Goal: Task Accomplishment & Management: Complete application form

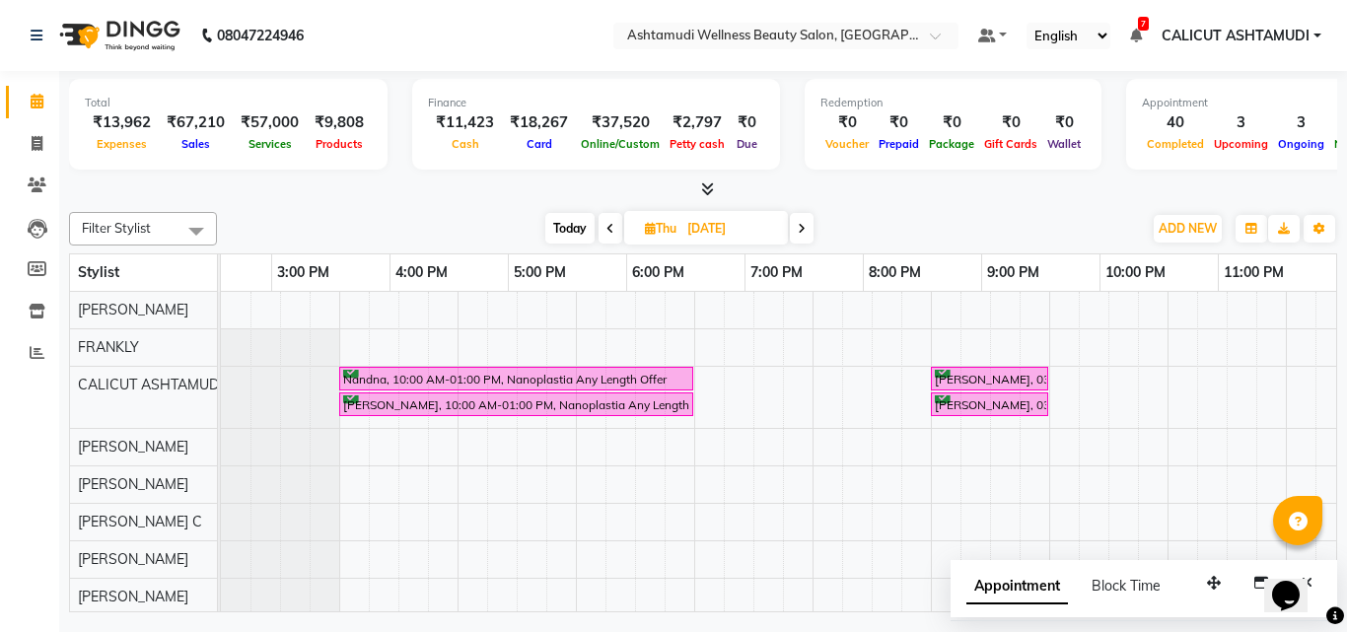
scroll to position [0, 660]
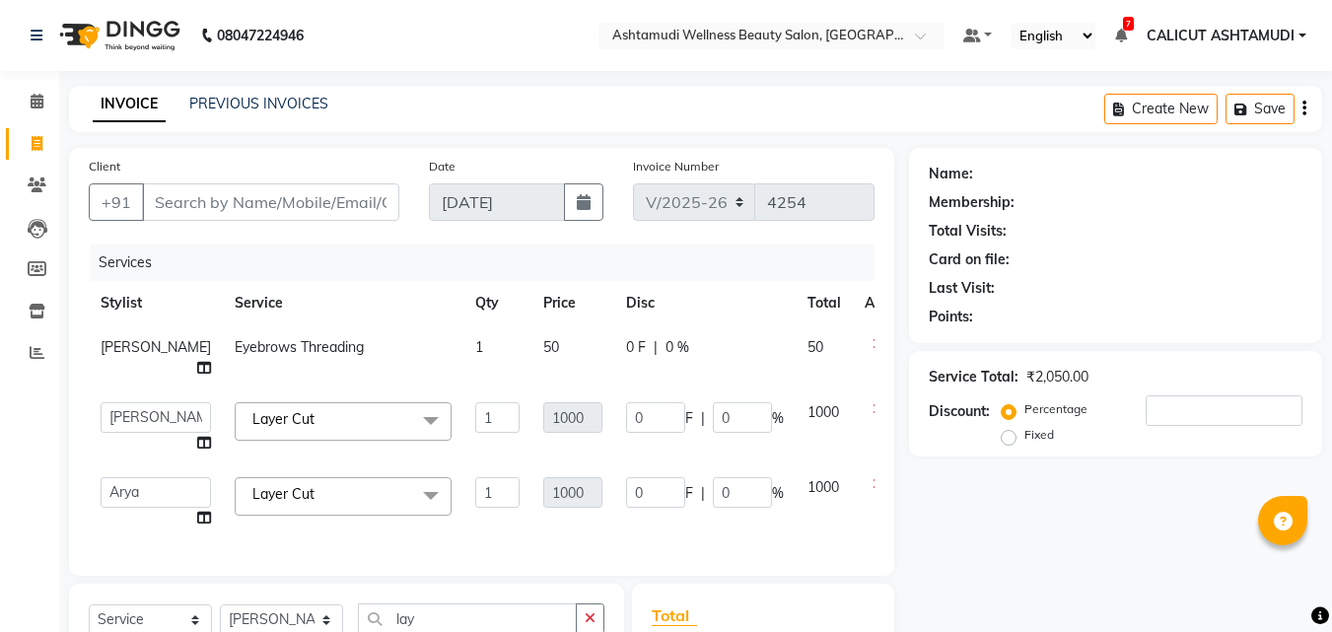
select select "4630"
select select "34579"
select select "85194"
select select "service"
select select "85034"
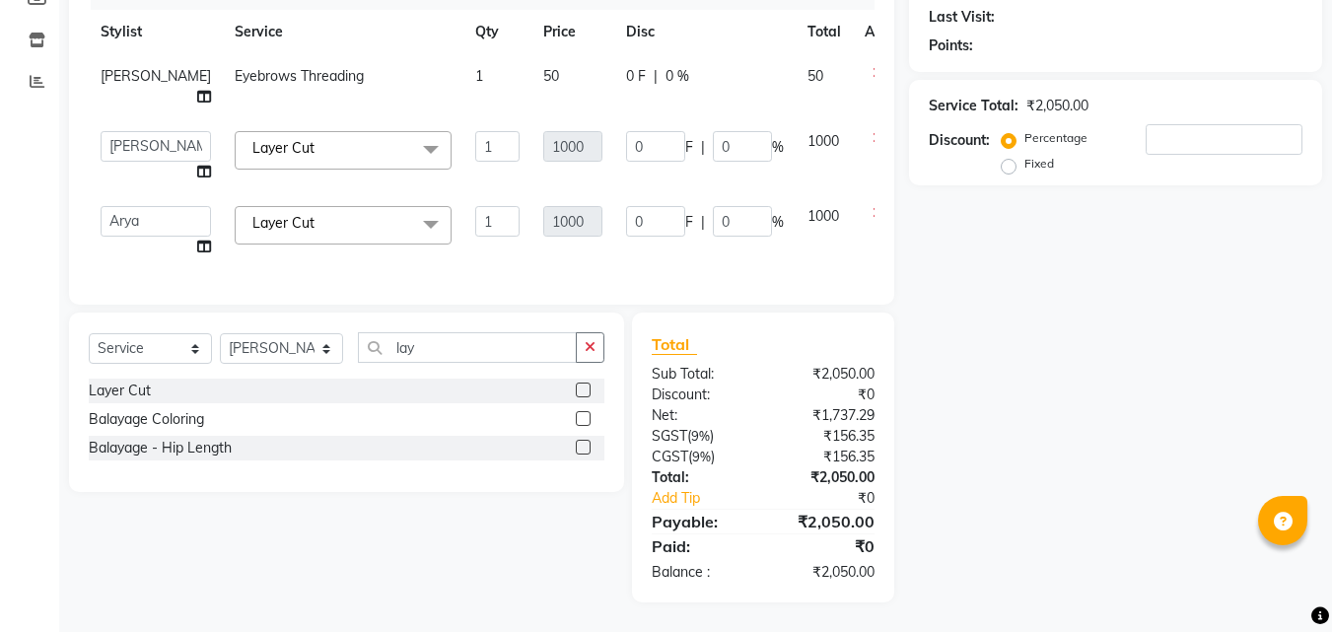
click at [583, 343] on button "button" at bounding box center [590, 347] width 29 height 31
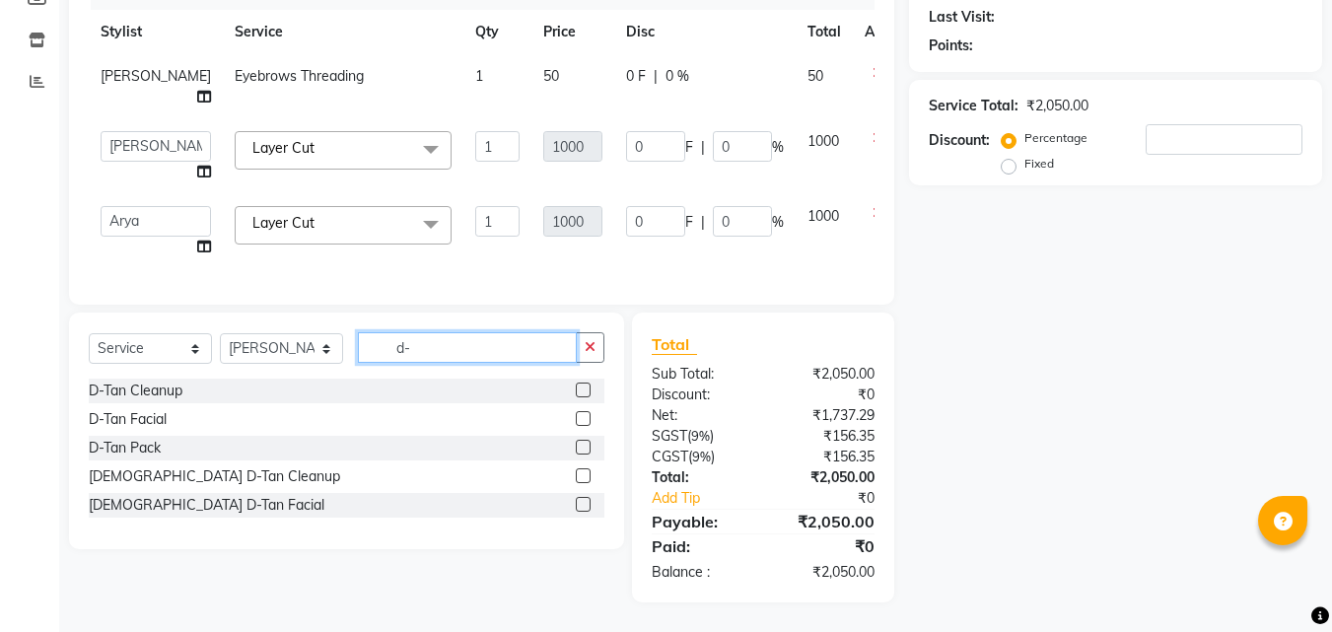
type input "d-"
click at [584, 420] on label at bounding box center [583, 418] width 15 height 15
click at [584, 420] on input "checkbox" at bounding box center [582, 419] width 13 height 13
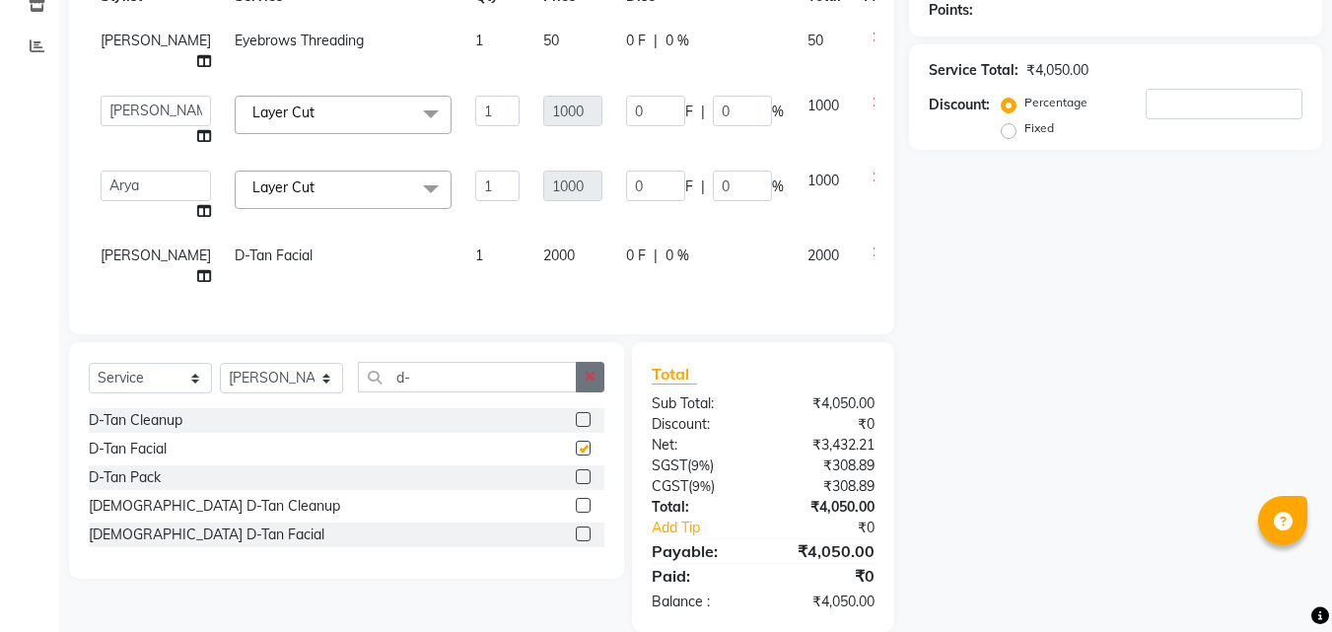
checkbox input "false"
drag, startPoint x: 599, startPoint y: 433, endPoint x: 547, endPoint y: 433, distance: 51.3
click at [596, 393] on button "button" at bounding box center [590, 377] width 29 height 31
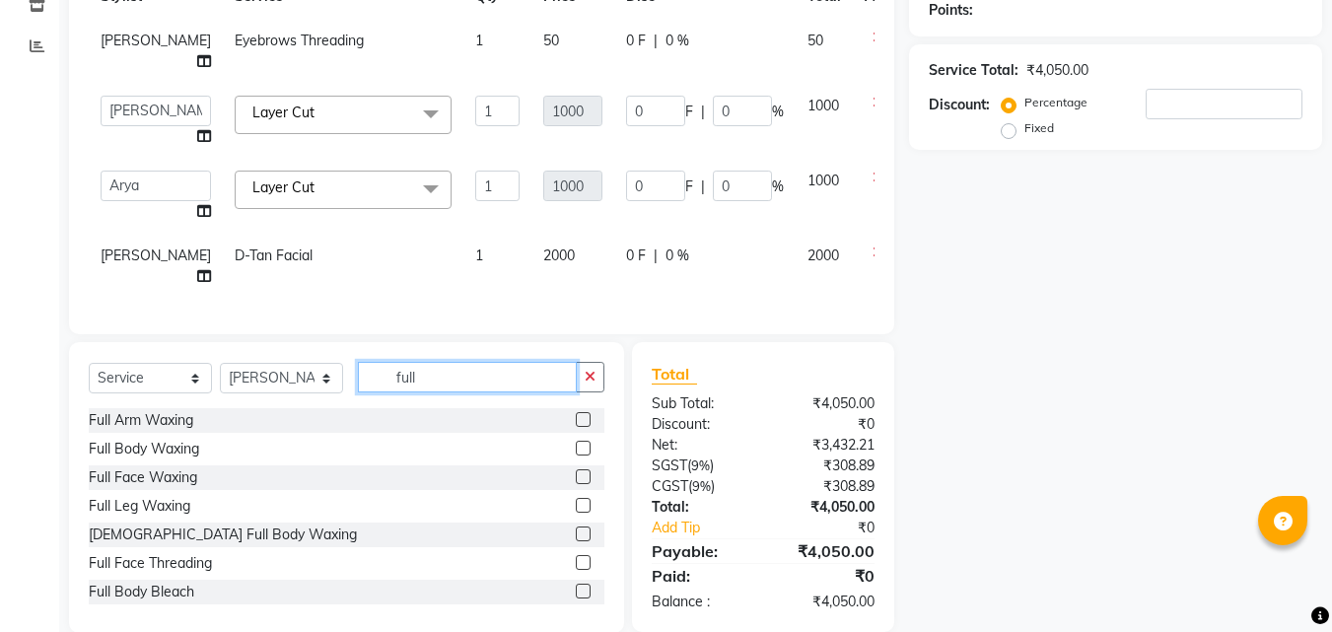
type input "full"
click at [576, 427] on label at bounding box center [583, 419] width 15 height 15
click at [576, 427] on input "checkbox" at bounding box center [582, 420] width 13 height 13
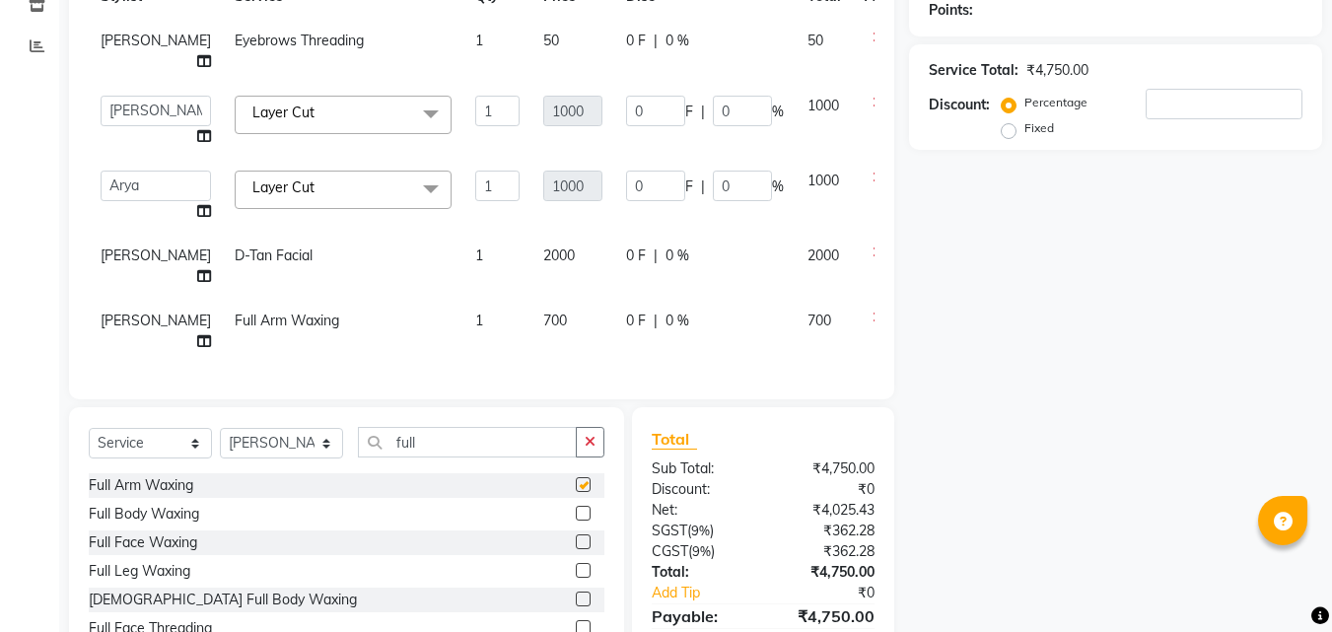
checkbox input "false"
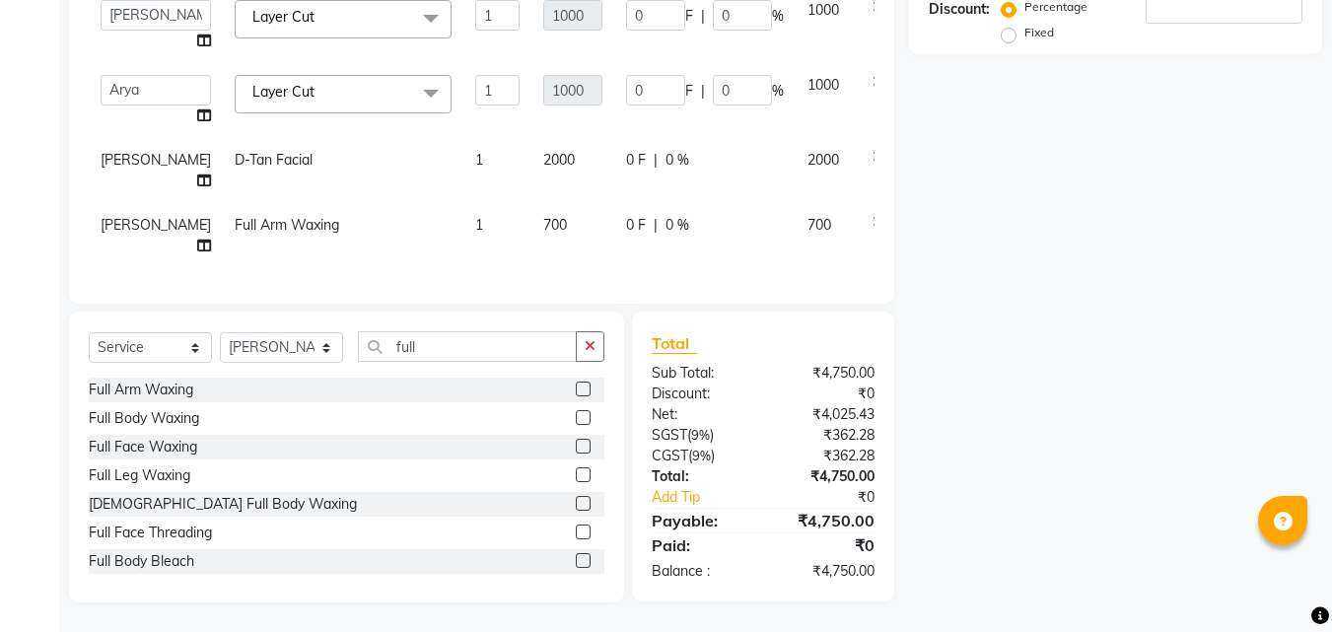
scroll to position [454, 0]
click at [576, 476] on label at bounding box center [583, 475] width 15 height 15
click at [576, 476] on input "checkbox" at bounding box center [582, 475] width 13 height 13
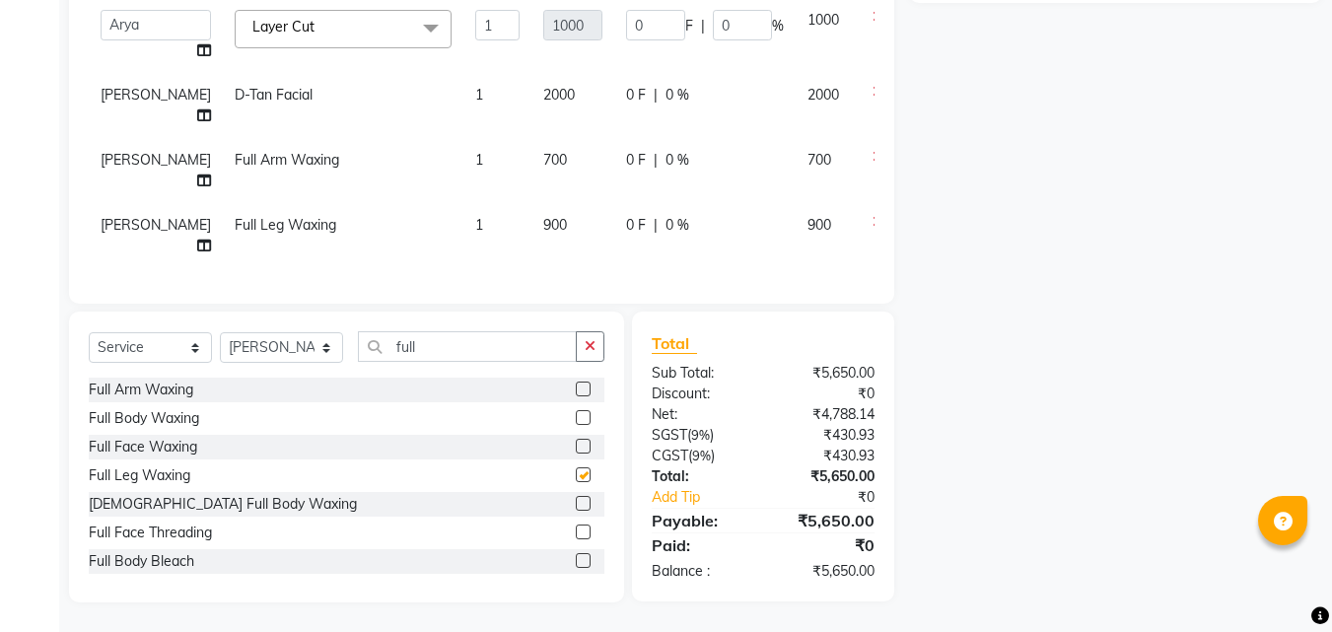
checkbox input "false"
click at [594, 339] on icon "button" at bounding box center [590, 346] width 11 height 14
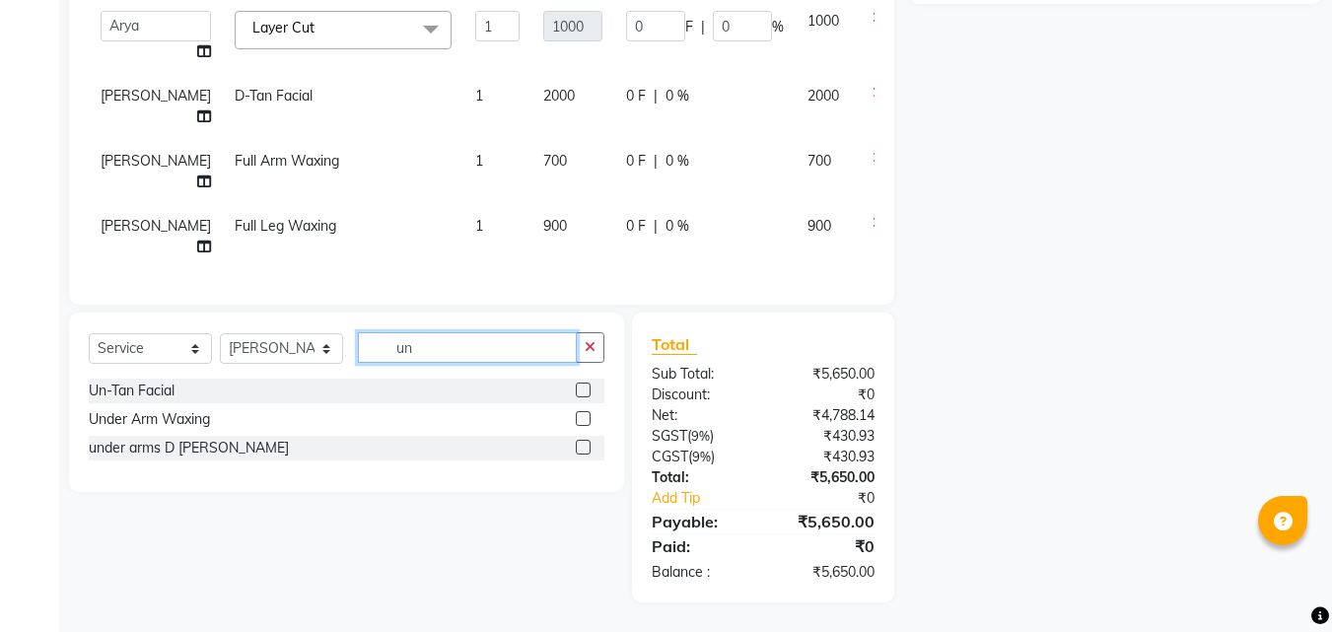
scroll to position [453, 0]
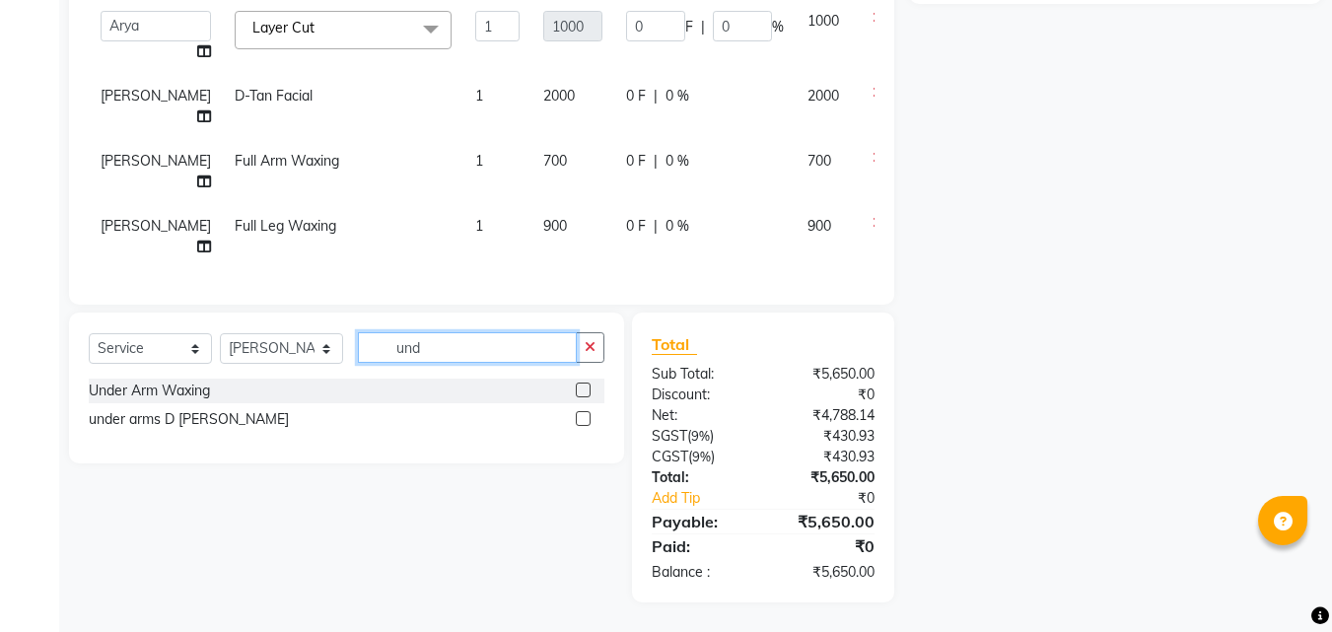
type input "und"
click at [581, 389] on label at bounding box center [583, 390] width 15 height 15
click at [581, 389] on input "checkbox" at bounding box center [582, 391] width 13 height 13
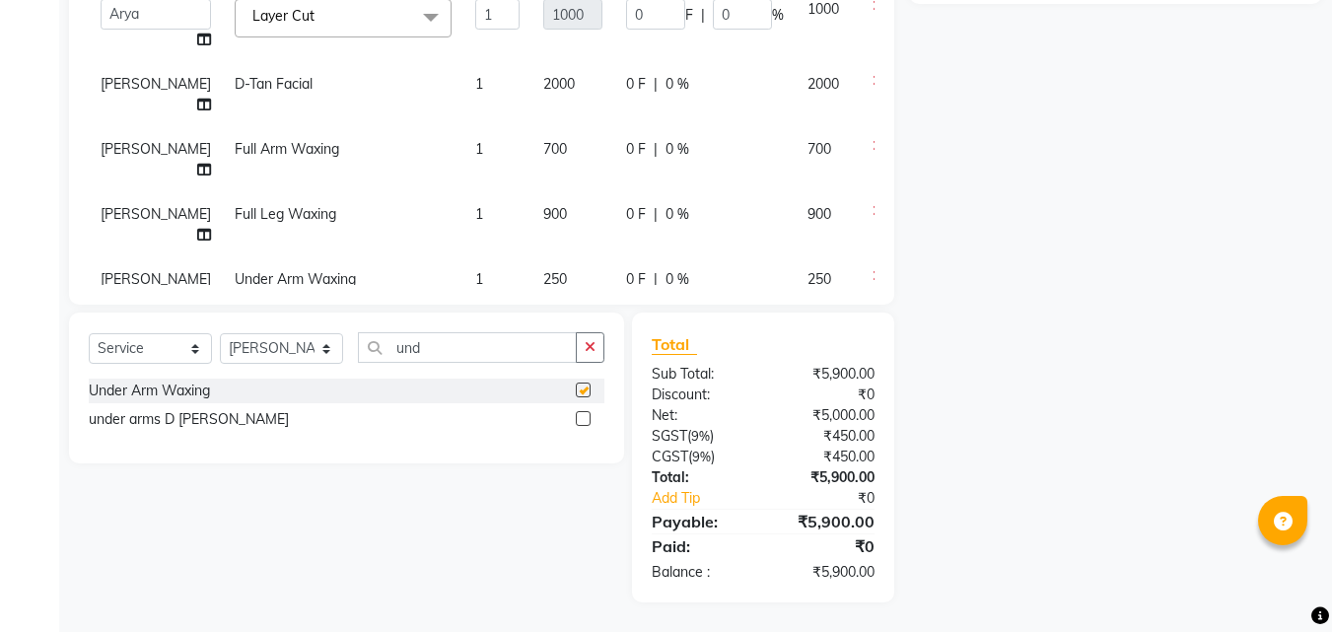
checkbox input "false"
click at [587, 359] on button "button" at bounding box center [590, 347] width 29 height 31
type input "upp"
click at [583, 417] on label at bounding box center [583, 418] width 15 height 15
click at [583, 417] on input "checkbox" at bounding box center [582, 419] width 13 height 13
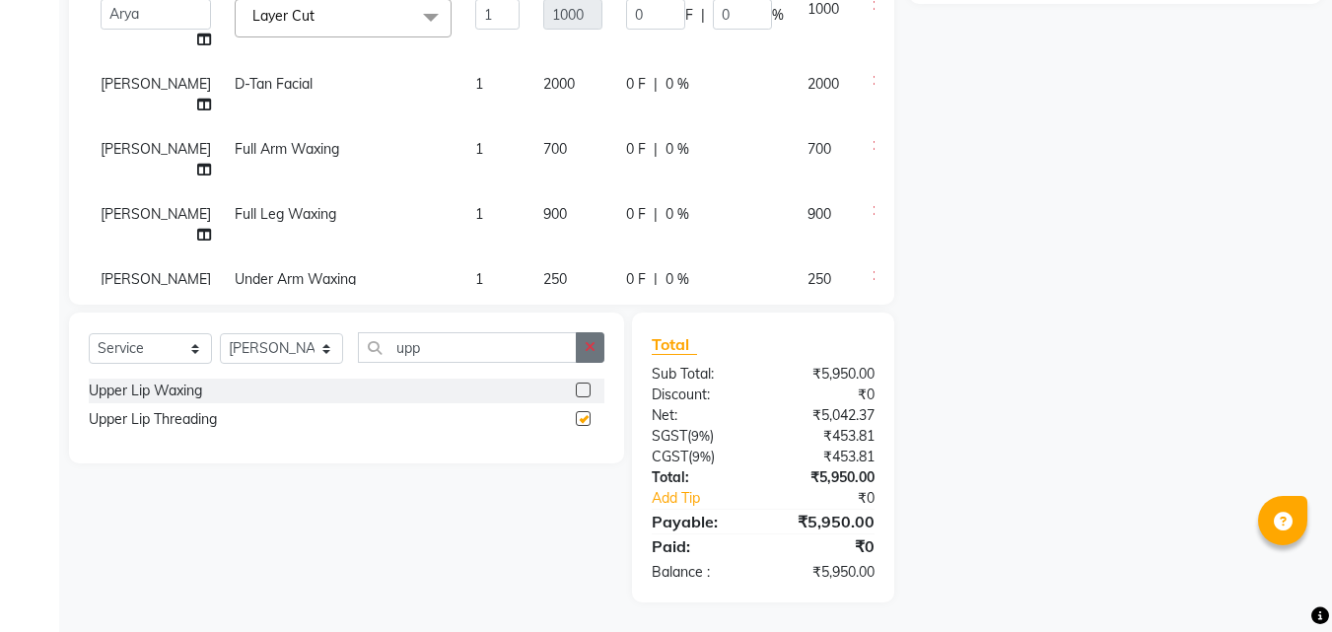
checkbox input "false"
click at [597, 343] on button "button" at bounding box center [590, 347] width 29 height 31
type input "chin"
click at [585, 391] on label at bounding box center [583, 390] width 15 height 15
click at [585, 391] on input "checkbox" at bounding box center [582, 391] width 13 height 13
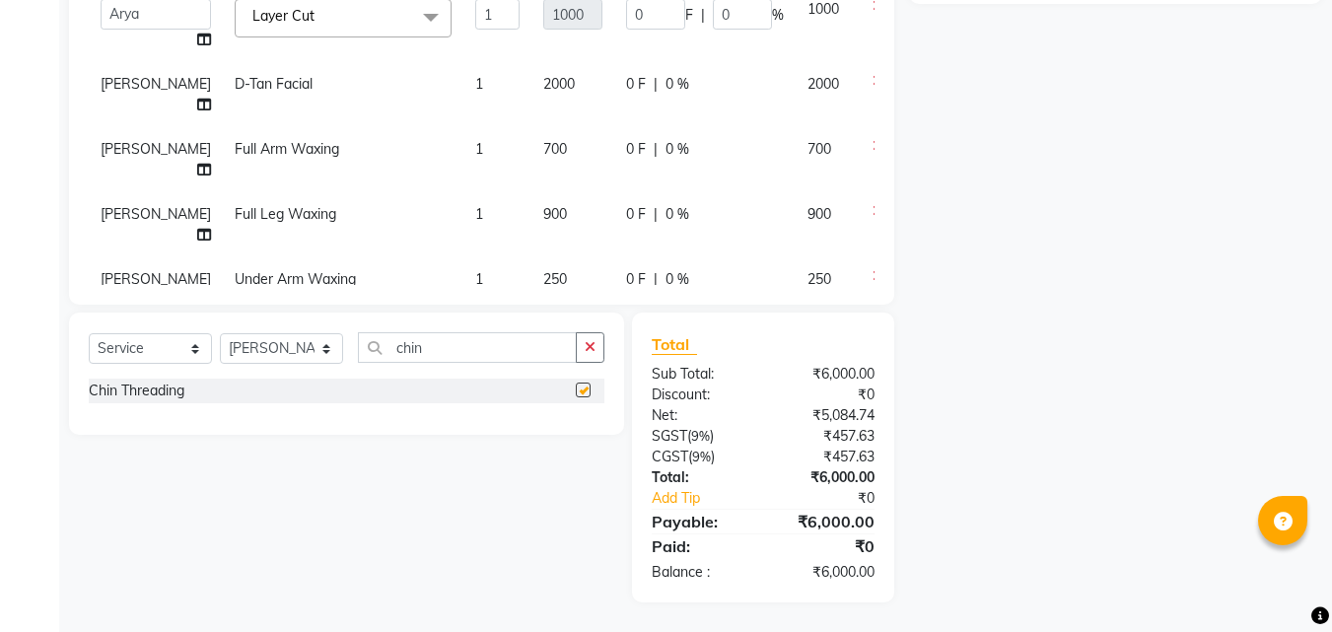
checkbox input "false"
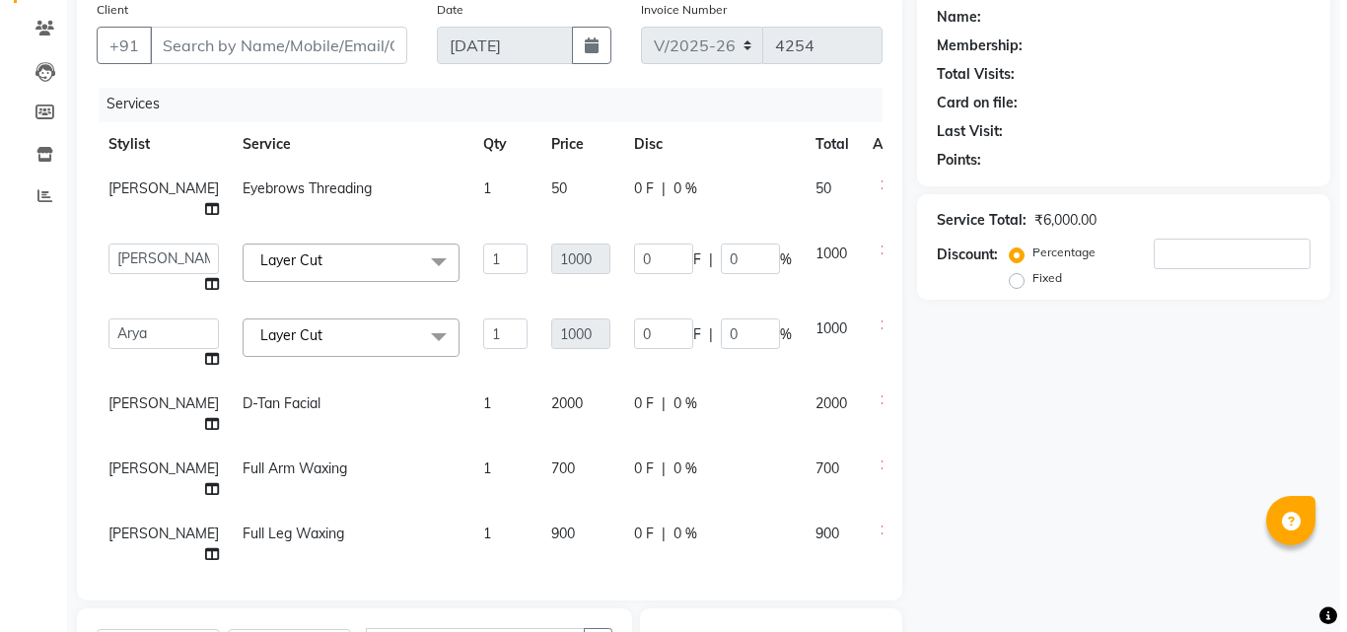
scroll to position [0, 0]
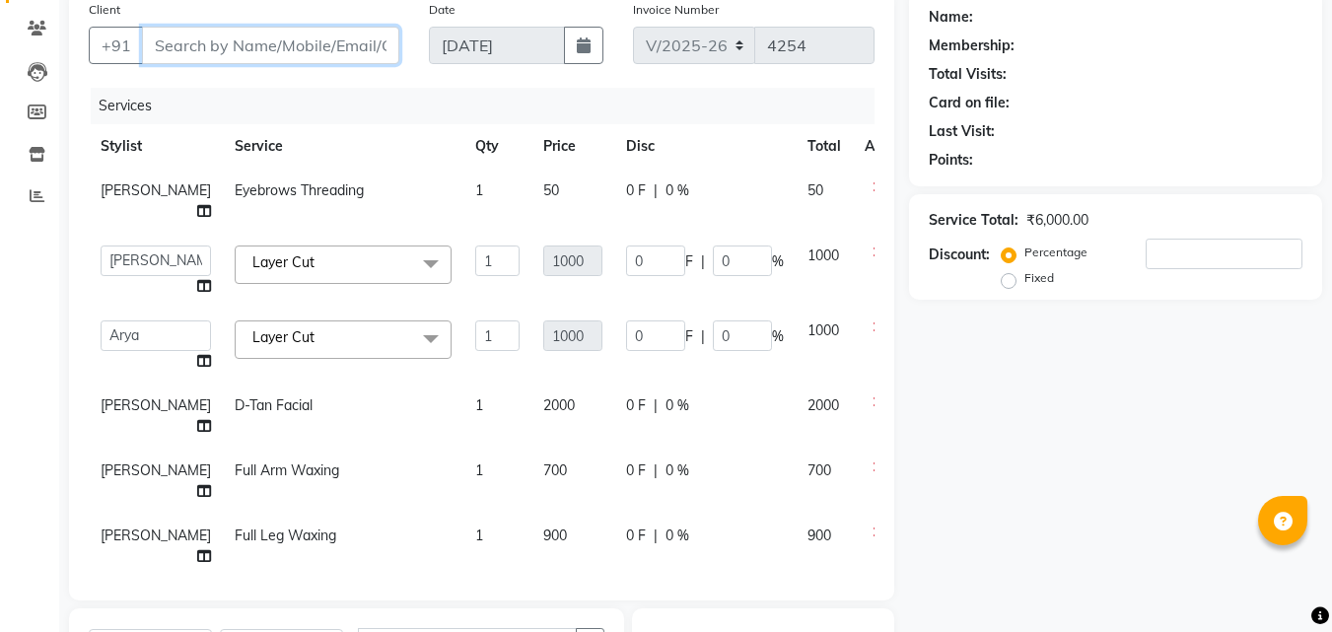
click at [287, 36] on input "Client" at bounding box center [270, 45] width 257 height 37
type input "9"
type input "0"
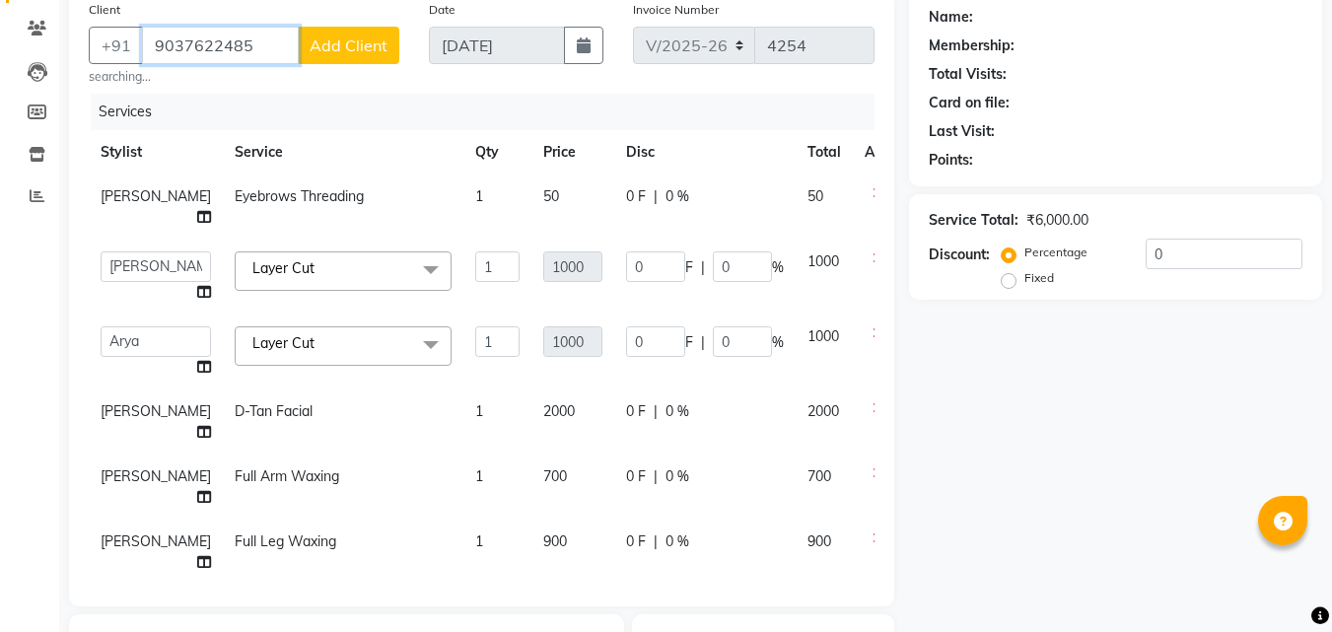
type input "9037622485"
click at [314, 49] on span "Add Client" at bounding box center [349, 46] width 78 height 20
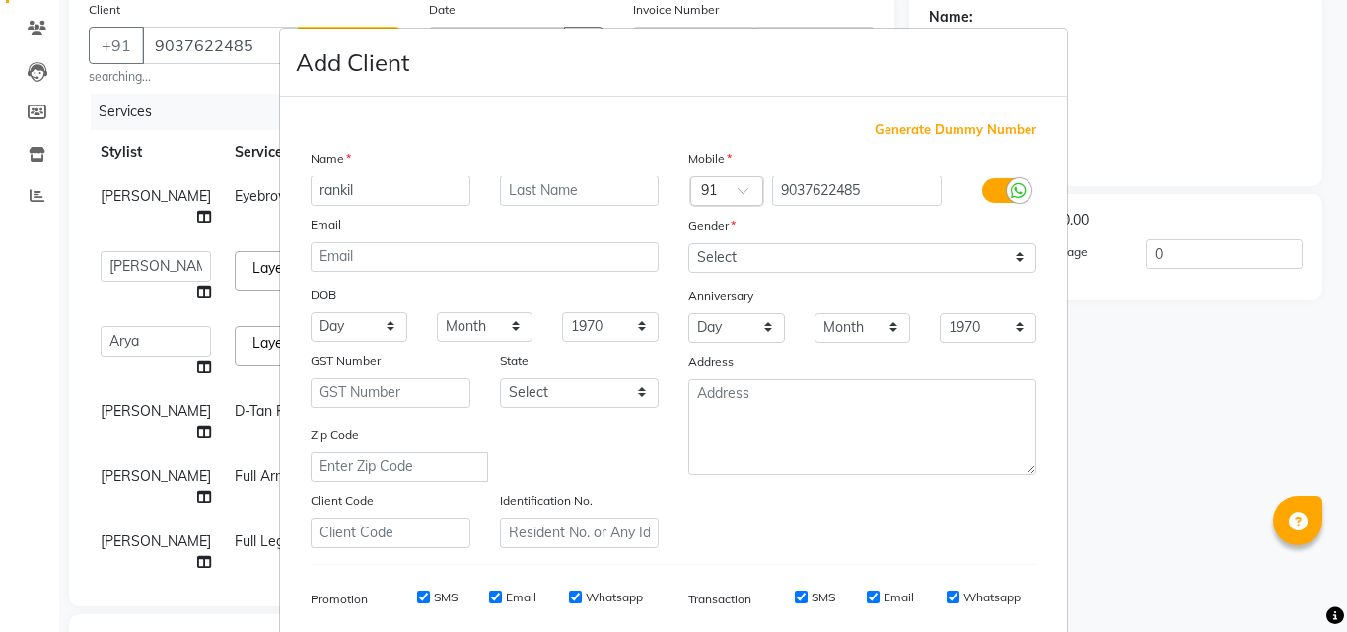
type input "rankil"
click at [777, 255] on select "Select [DEMOGRAPHIC_DATA] [DEMOGRAPHIC_DATA] Other Prefer Not To Say" at bounding box center [862, 258] width 348 height 31
click at [748, 248] on select "Select [DEMOGRAPHIC_DATA] [DEMOGRAPHIC_DATA] Other Prefer Not To Say" at bounding box center [862, 258] width 348 height 31
click at [777, 275] on div "Mobile Country Code × 91 9037622485 Gender Select [DEMOGRAPHIC_DATA] [DEMOGRAPH…" at bounding box center [863, 348] width 378 height 400
click at [776, 254] on select "Select [DEMOGRAPHIC_DATA] [DEMOGRAPHIC_DATA] Other Prefer Not To Say" at bounding box center [862, 258] width 348 height 31
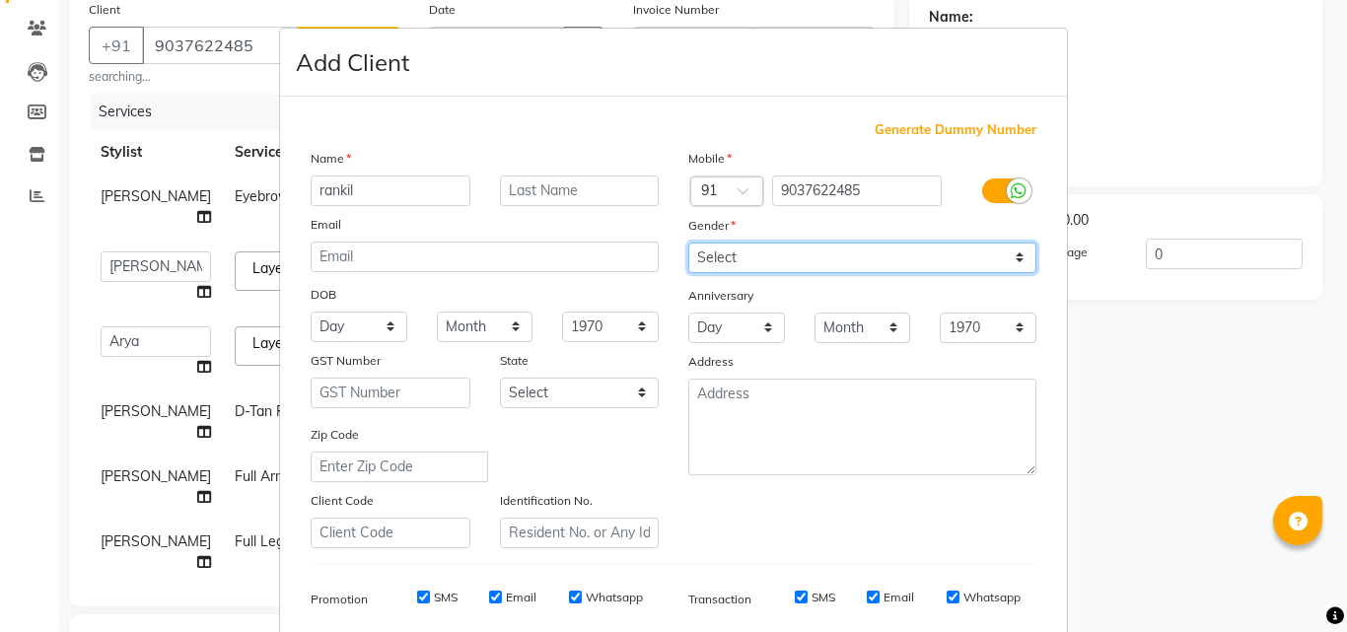
select select "[DEMOGRAPHIC_DATA]"
click at [688, 243] on select "Select [DEMOGRAPHIC_DATA] [DEMOGRAPHIC_DATA] Other Prefer Not To Say" at bounding box center [862, 258] width 348 height 31
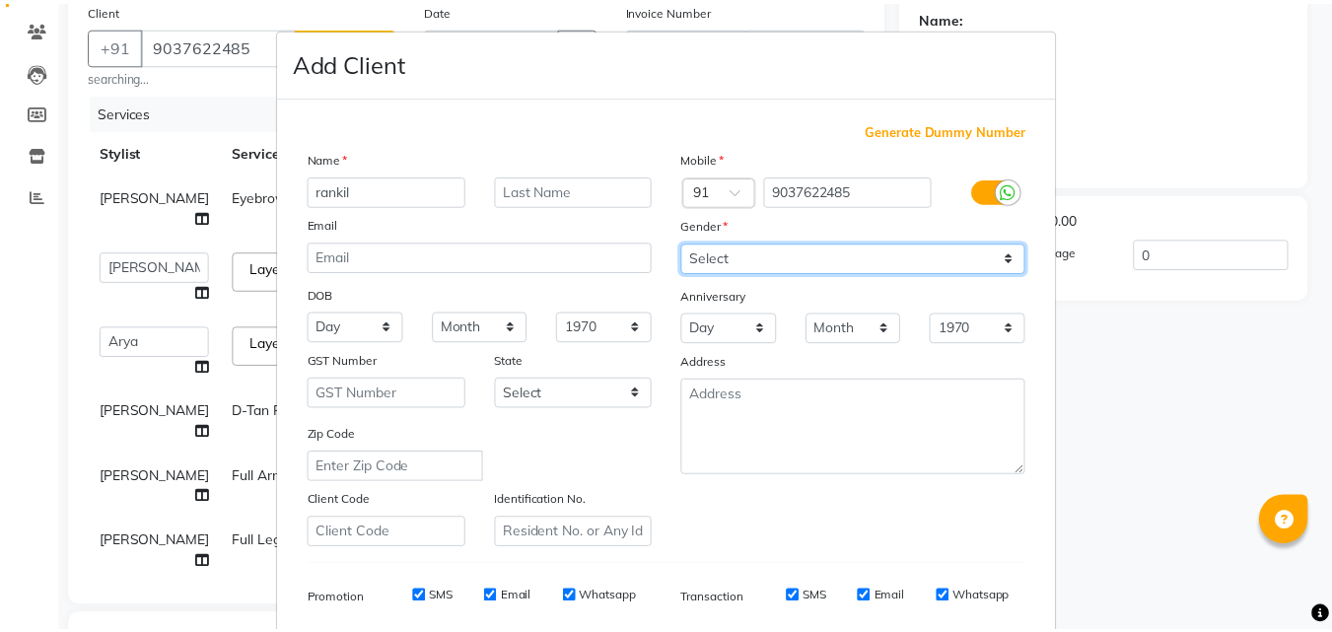
scroll to position [278, 0]
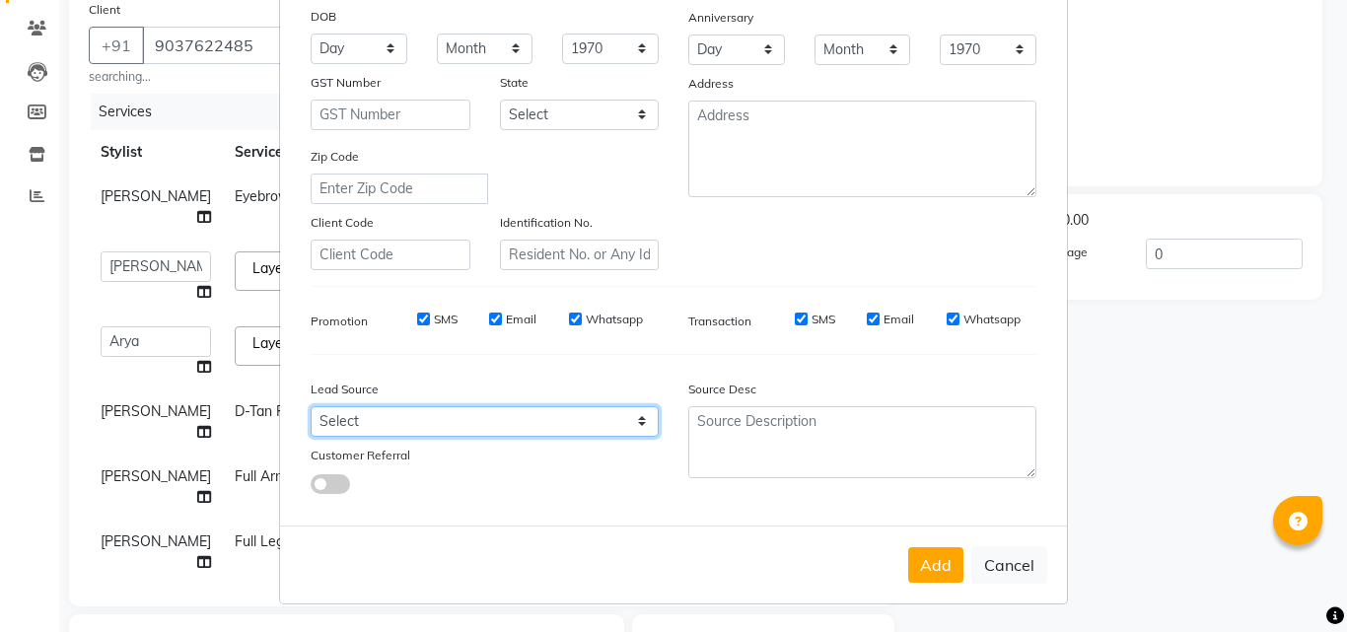
click at [500, 414] on select "Select Walk-in Referral Internet Friend Word of Mouth Advertisement Facebook Ju…" at bounding box center [485, 421] width 348 height 31
select select "31336"
click at [311, 406] on select "Select Walk-in Referral Internet Friend Word of Mouth Advertisement Facebook Ju…" at bounding box center [485, 421] width 348 height 31
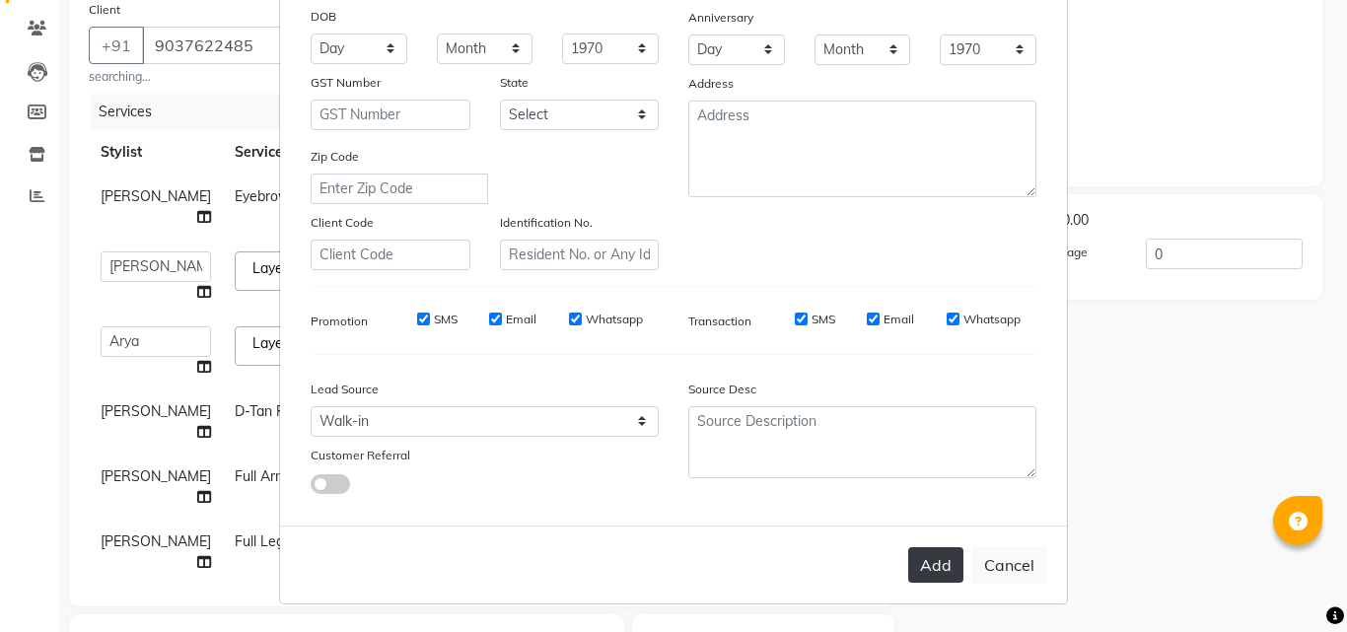
click at [923, 555] on button "Add" at bounding box center [935, 565] width 55 height 36
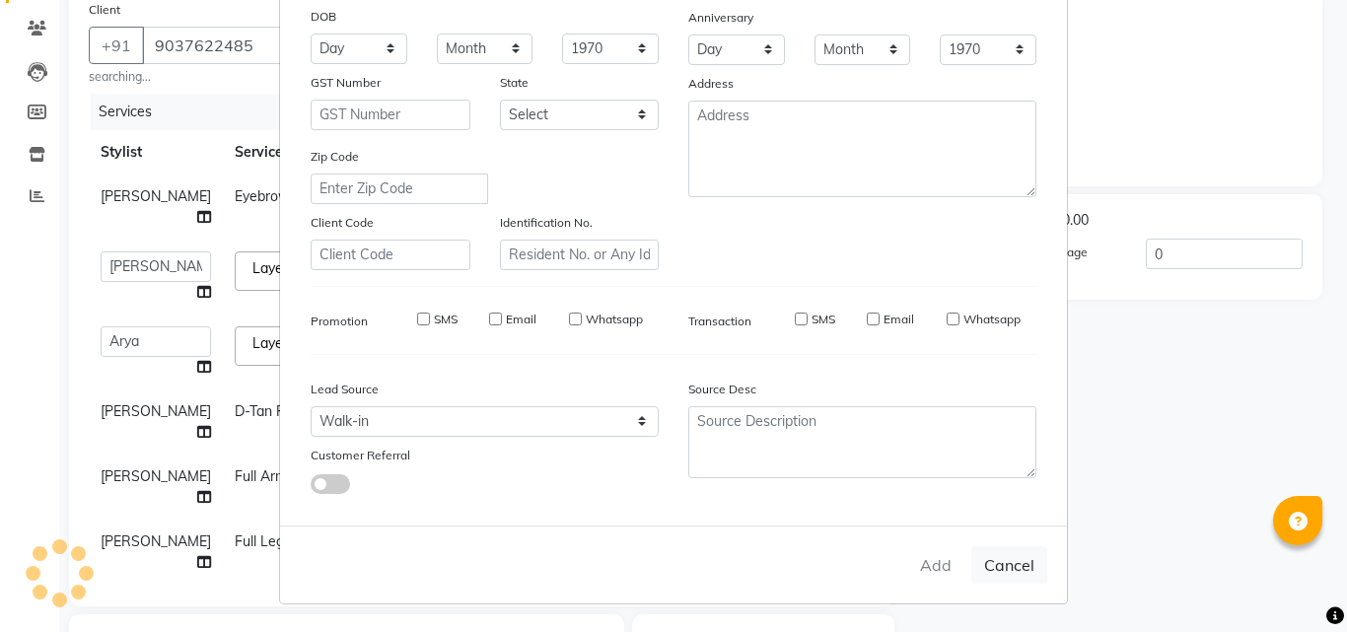
select select
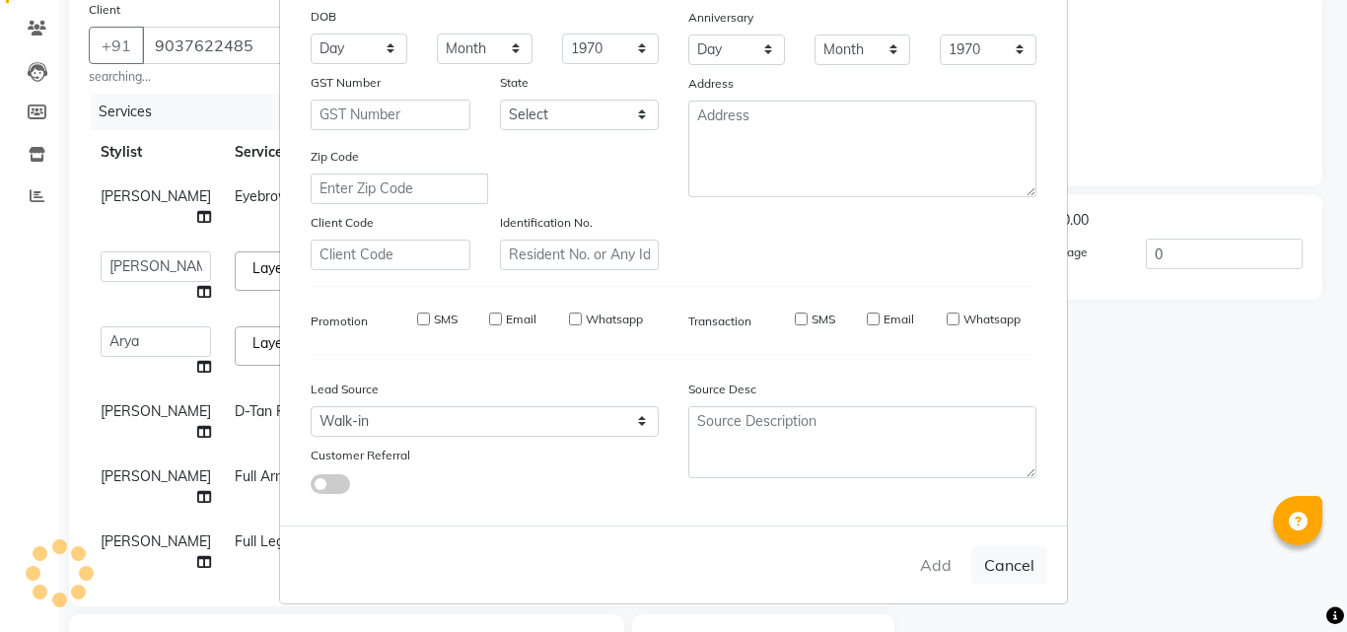
select select
checkbox input "false"
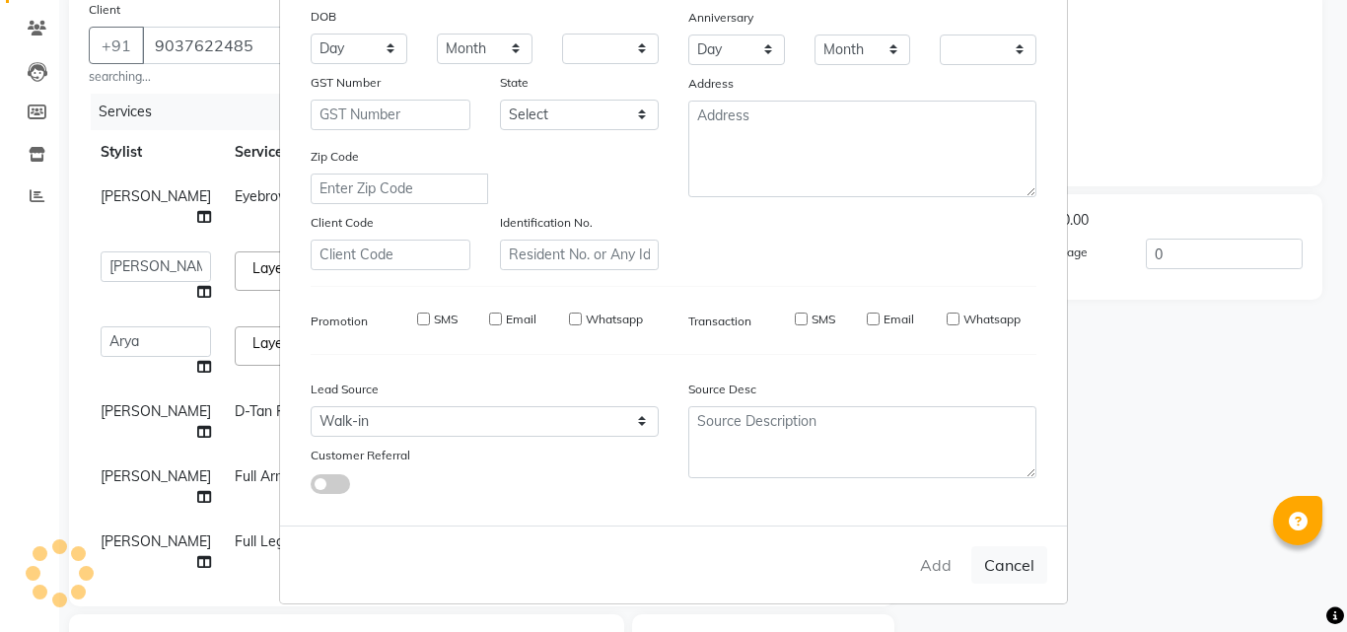
checkbox input "false"
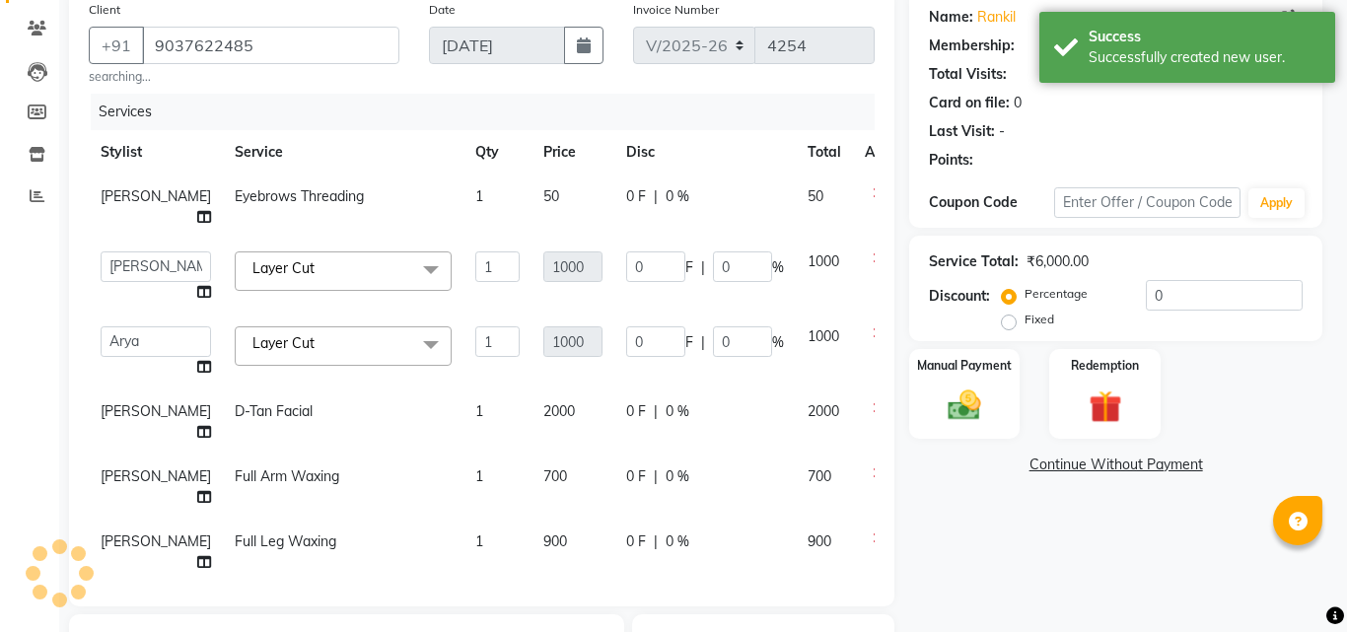
select select "1: Object"
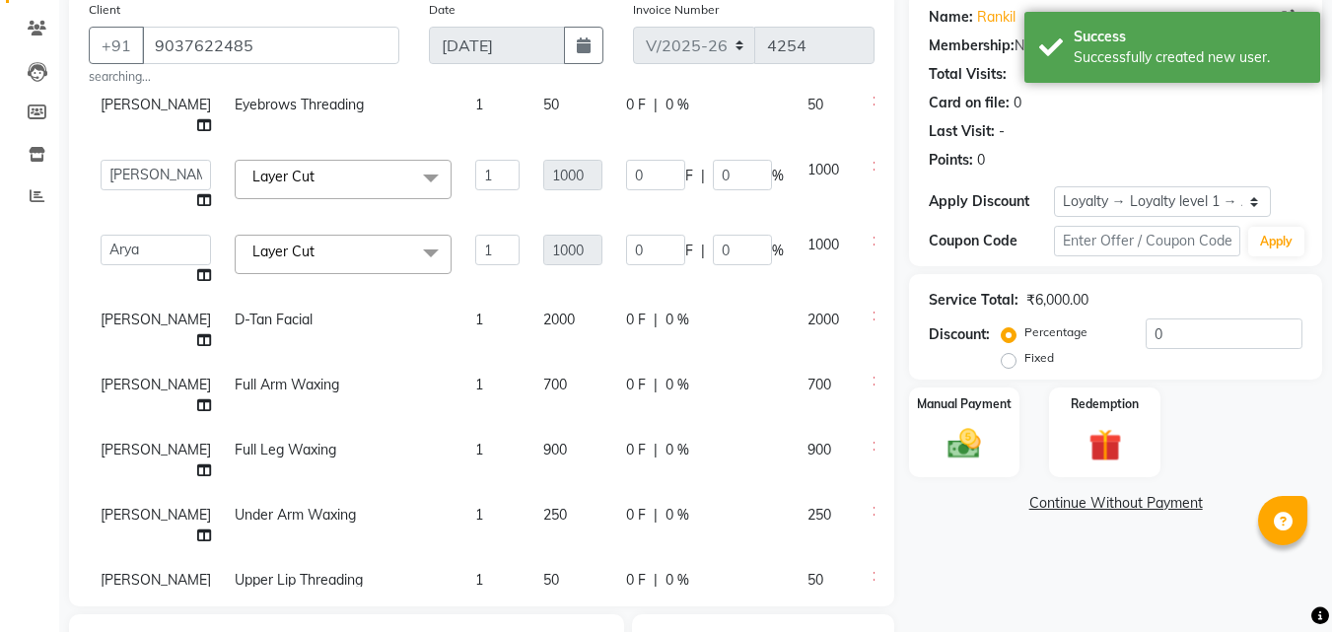
scroll to position [296, 0]
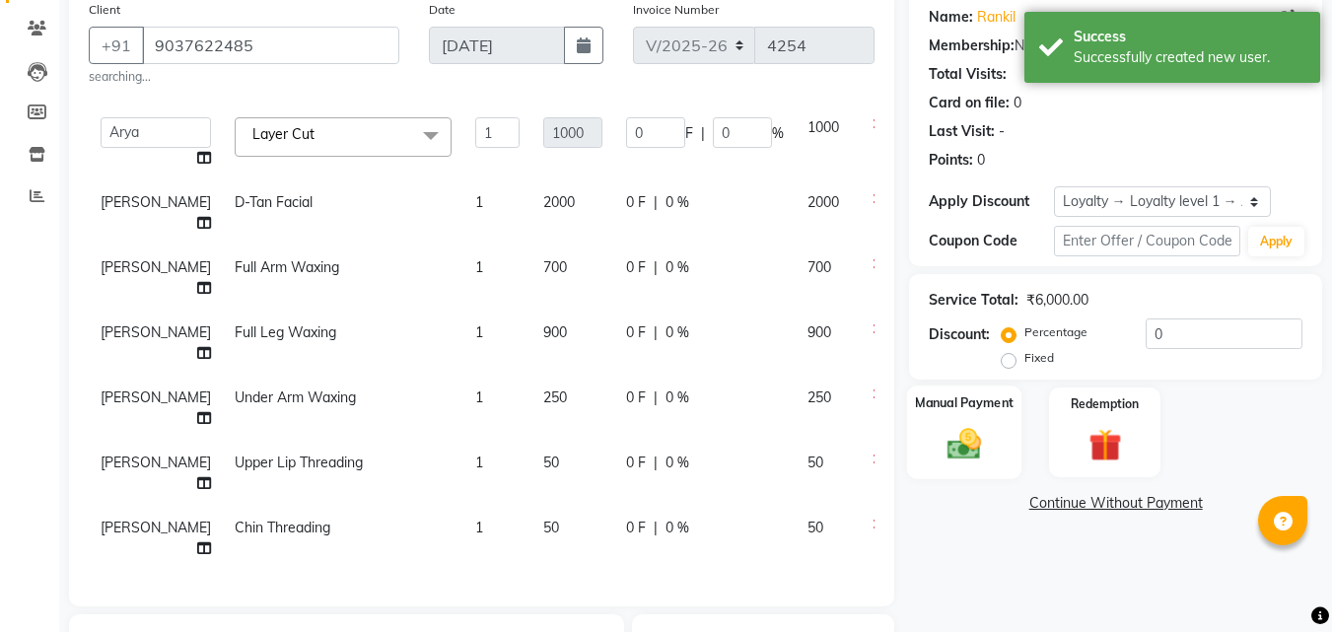
click at [949, 451] on img at bounding box center [964, 443] width 55 height 39
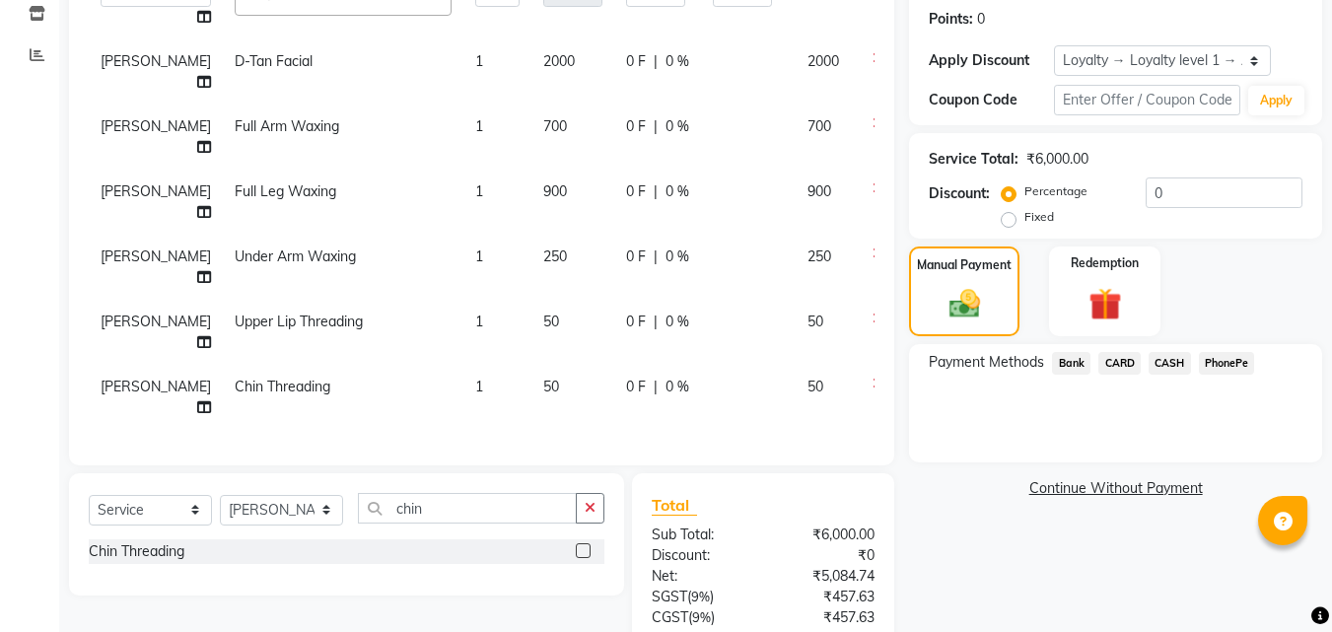
scroll to position [354, 0]
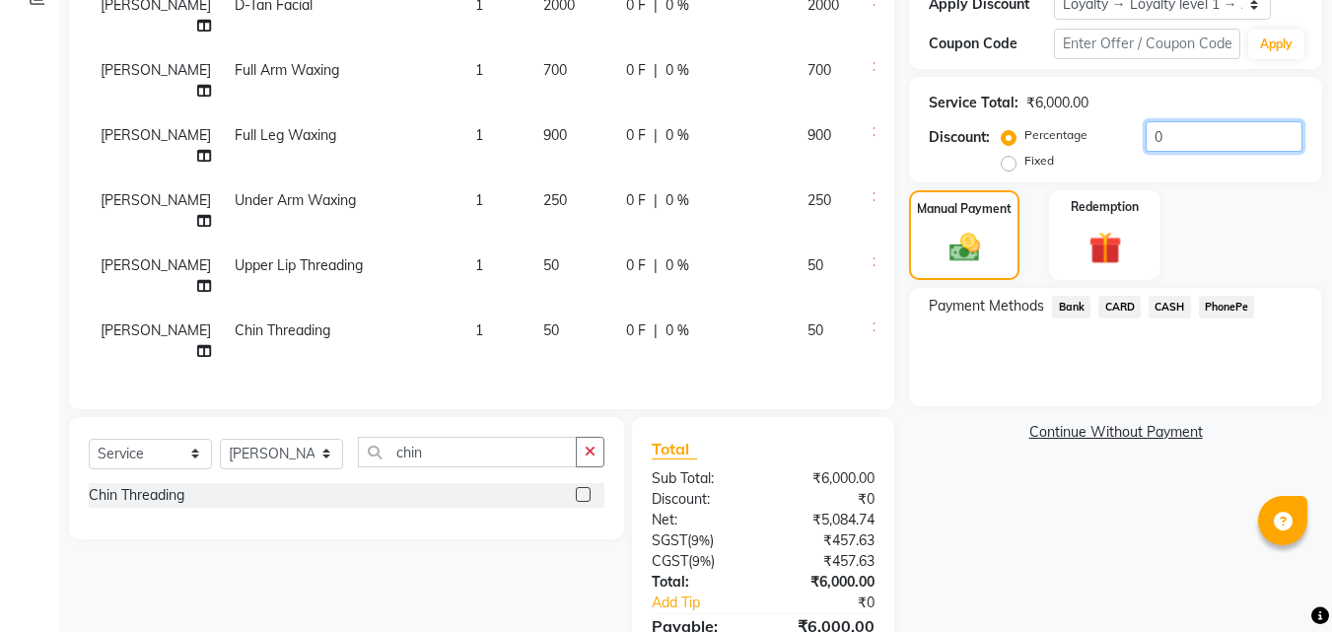
click at [1183, 131] on input "0" at bounding box center [1224, 136] width 157 height 31
type input "50"
type input "5"
type input "50"
type input "5"
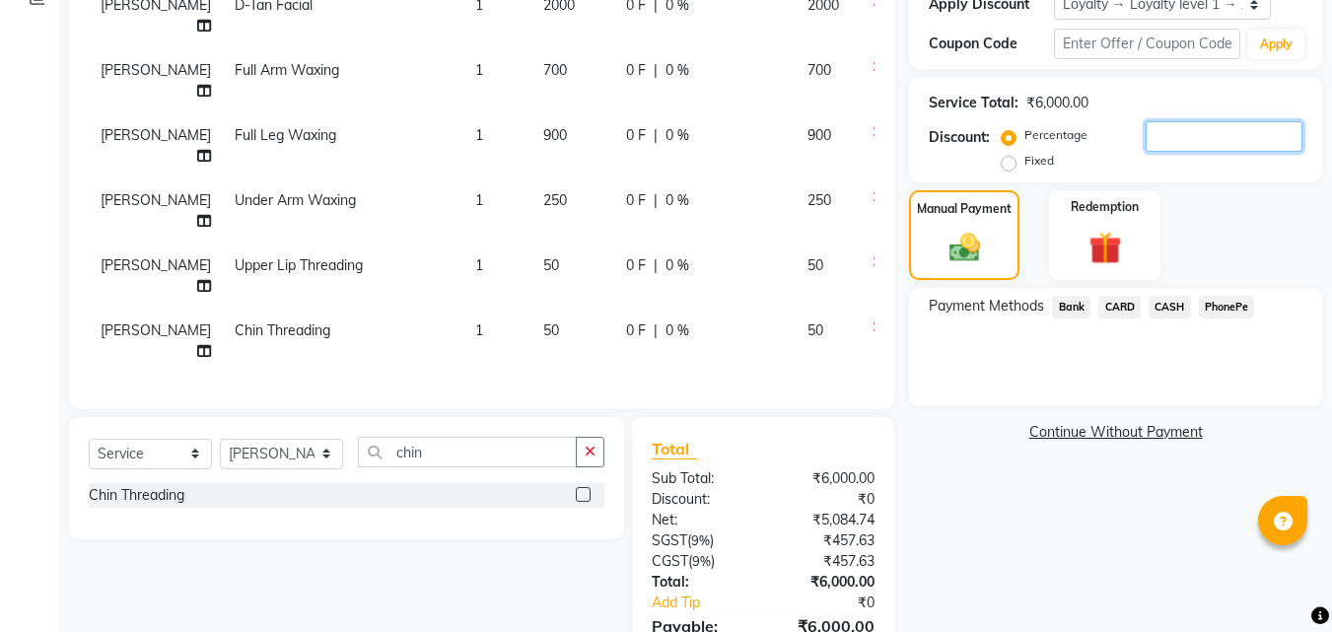
type input "5"
type input "0"
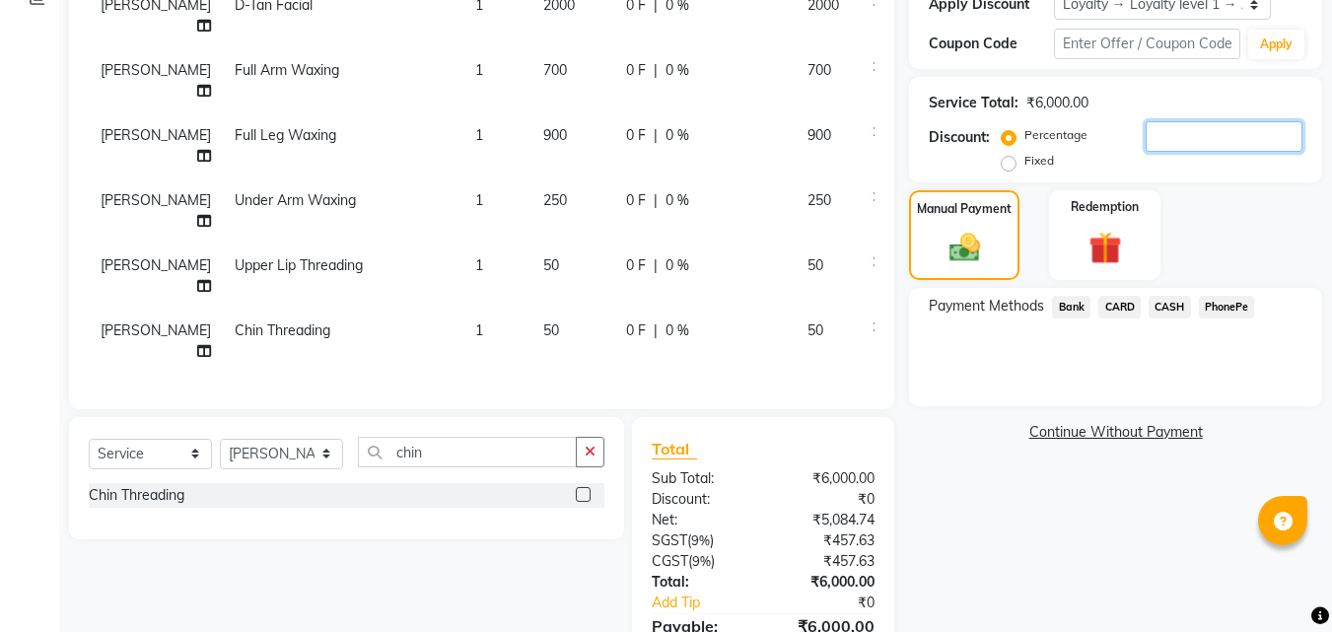
type input "50"
type input "5"
type input "50"
type input "5"
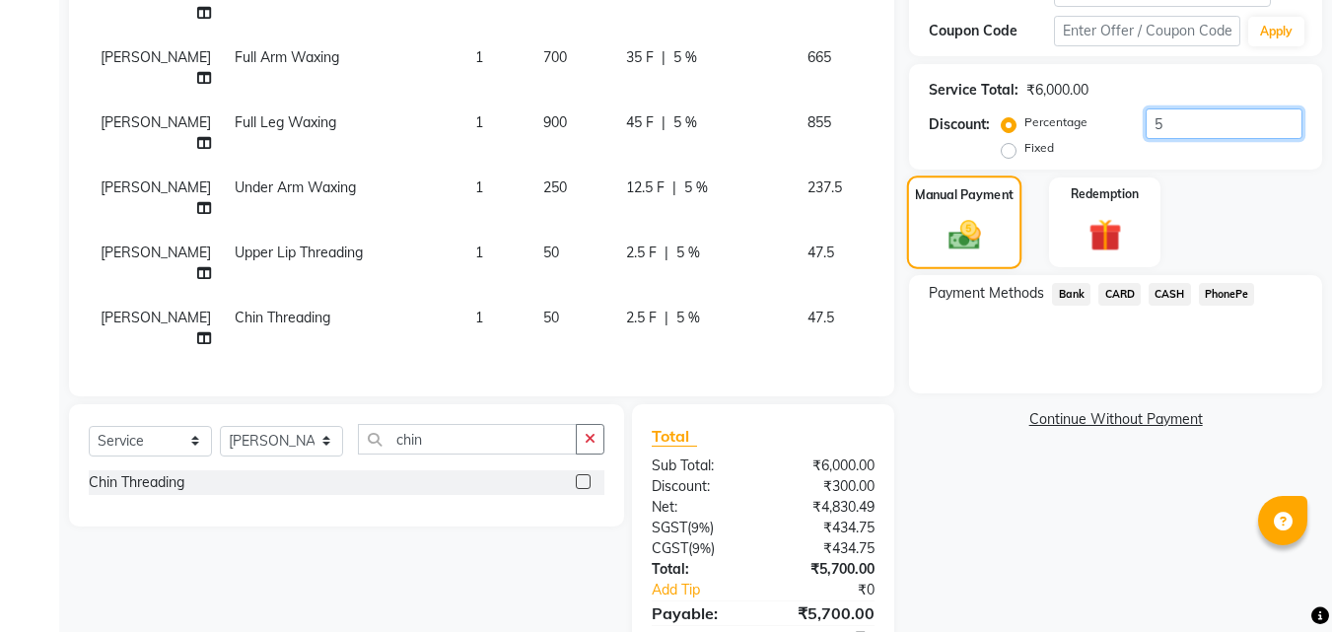
scroll to position [459, 0]
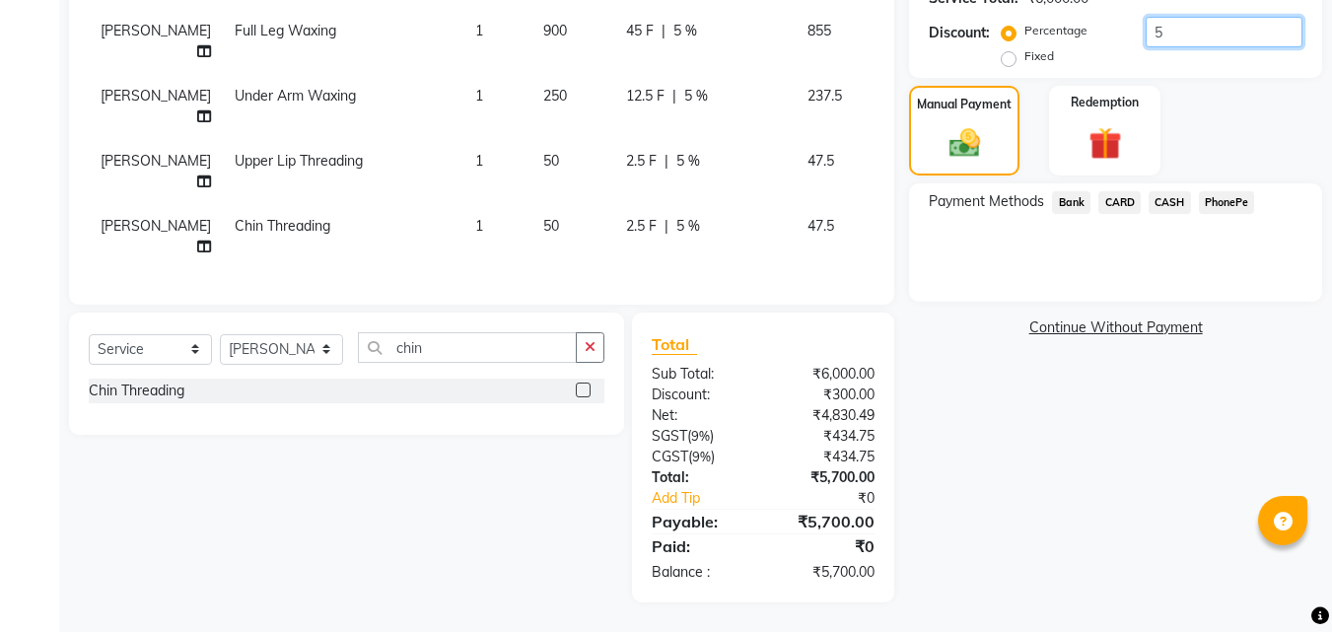
type input "5"
click at [1119, 203] on span "CARD" at bounding box center [1120, 202] width 42 height 23
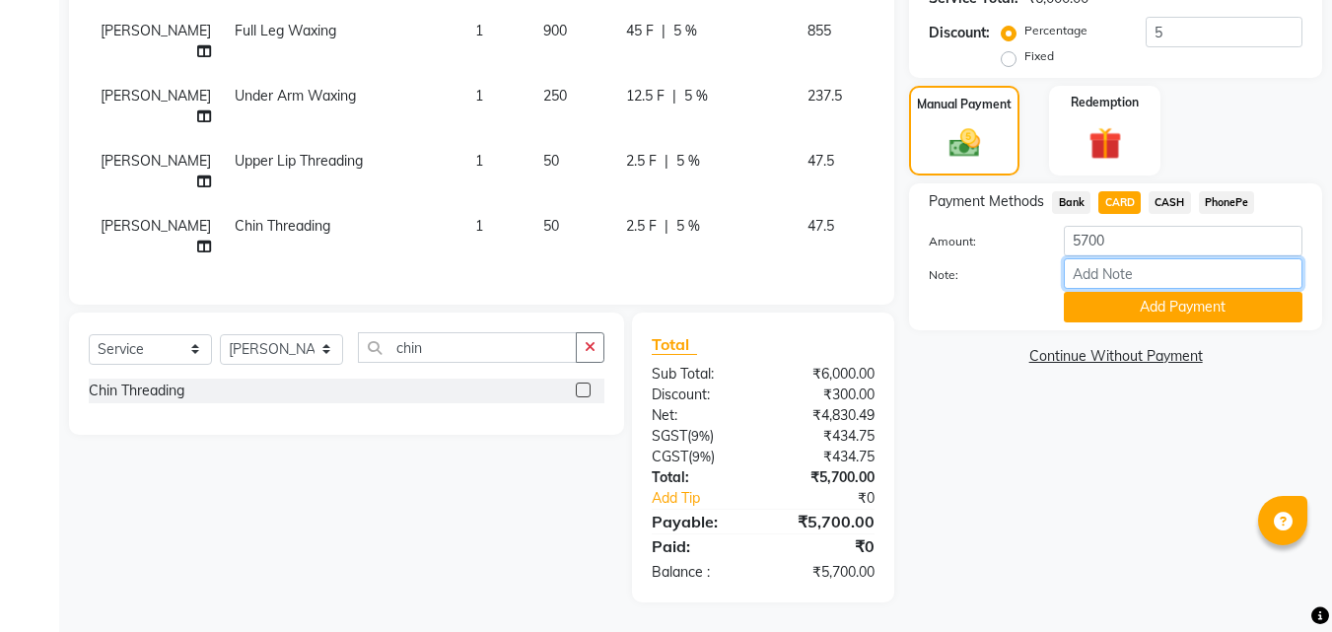
click at [1098, 270] on input "Note:" at bounding box center [1183, 273] width 239 height 31
type input "frankly"
click at [1155, 307] on button "Add Payment" at bounding box center [1183, 307] width 239 height 31
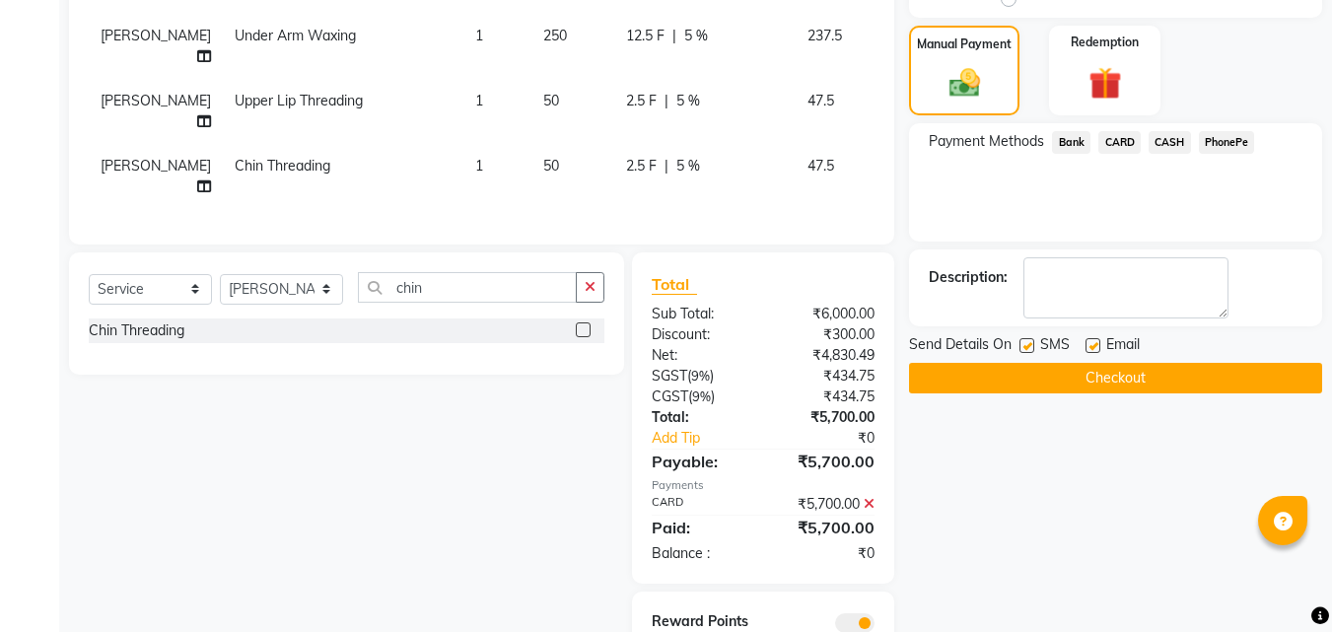
scroll to position [618, 0]
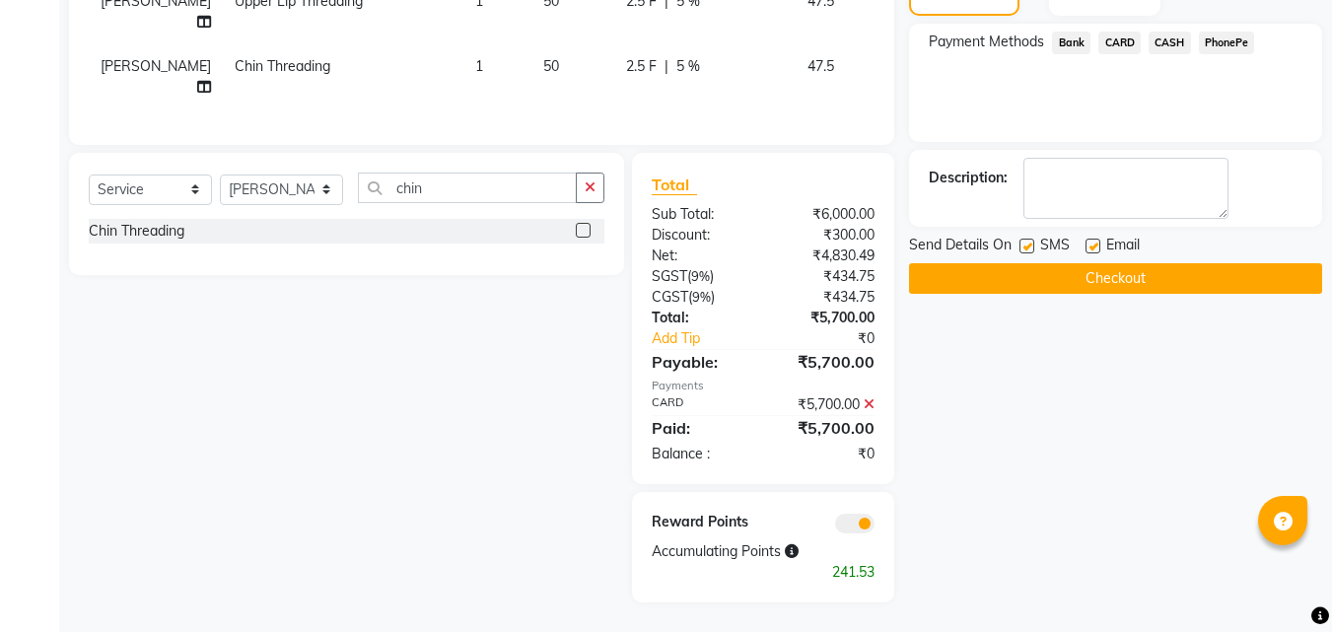
click at [1054, 288] on button "Checkout" at bounding box center [1115, 278] width 413 height 31
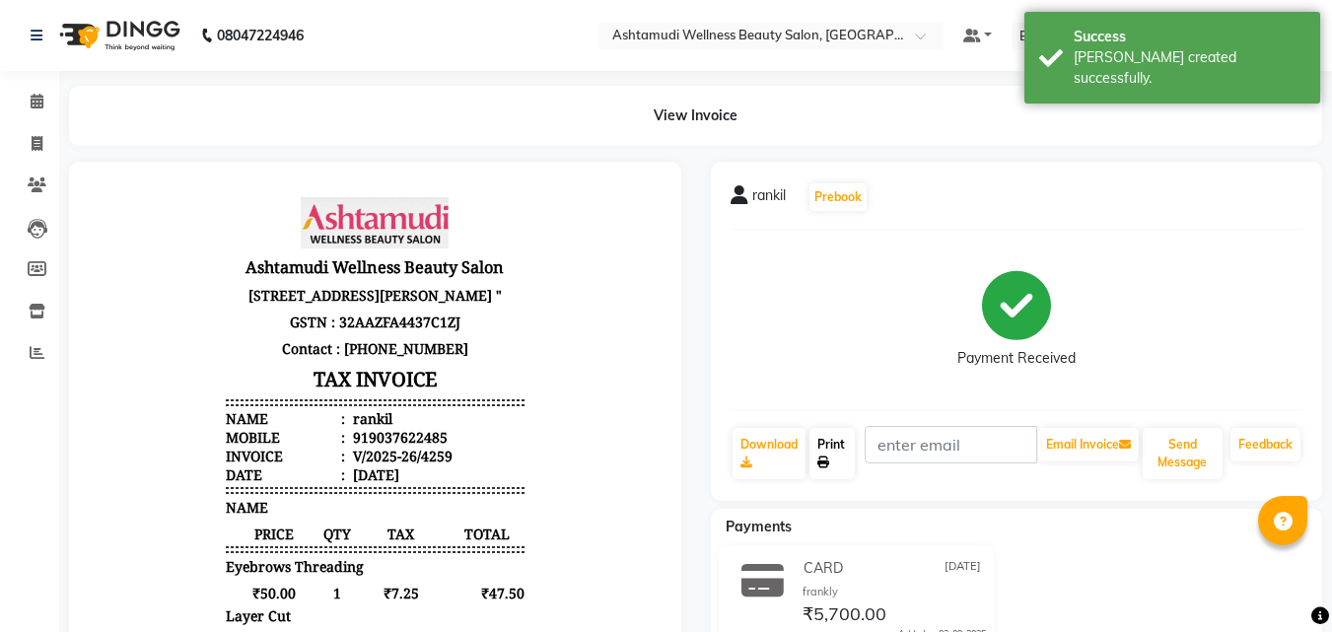
click at [823, 458] on icon at bounding box center [824, 463] width 12 height 12
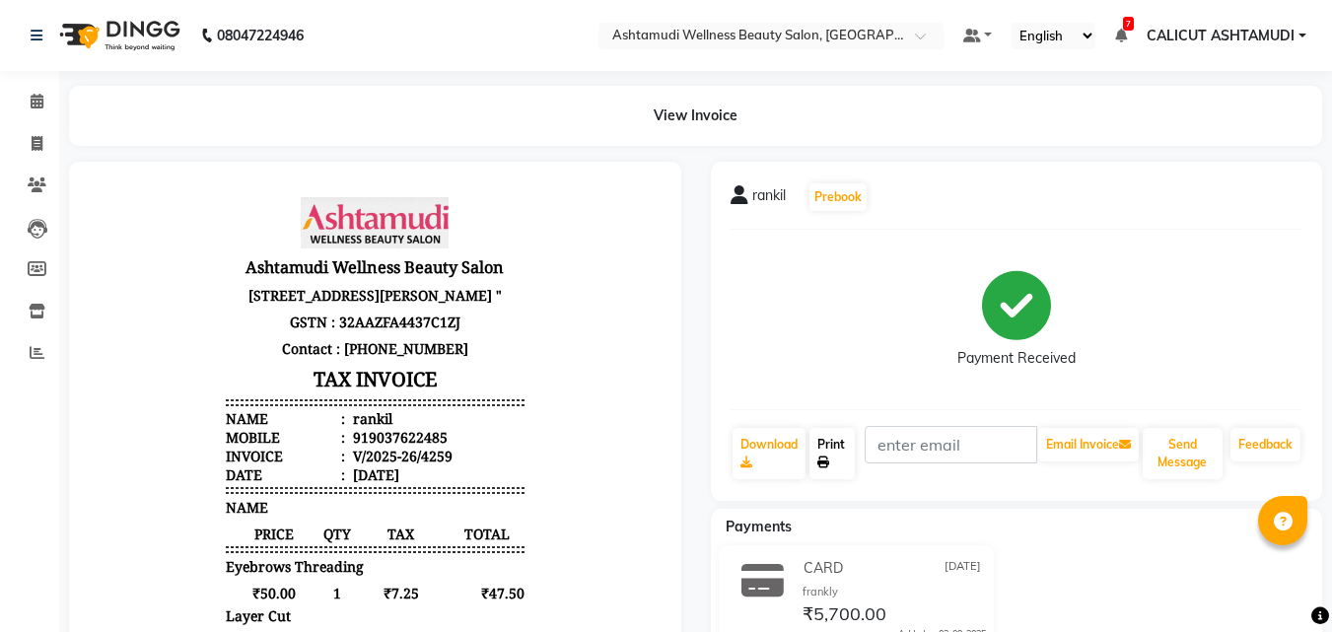
click at [840, 464] on link "Print" at bounding box center [832, 453] width 45 height 51
click at [828, 466] on icon at bounding box center [824, 463] width 12 height 12
click at [35, 94] on icon at bounding box center [37, 101] width 13 height 15
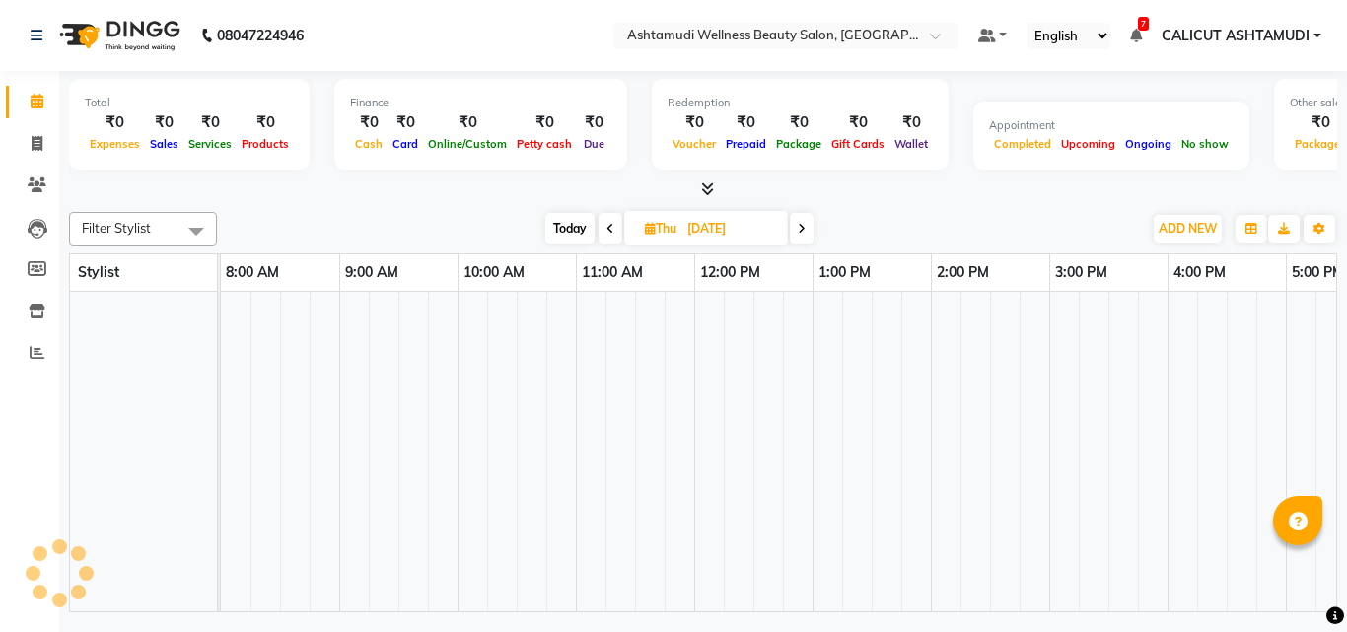
click at [35, 94] on icon at bounding box center [37, 101] width 13 height 15
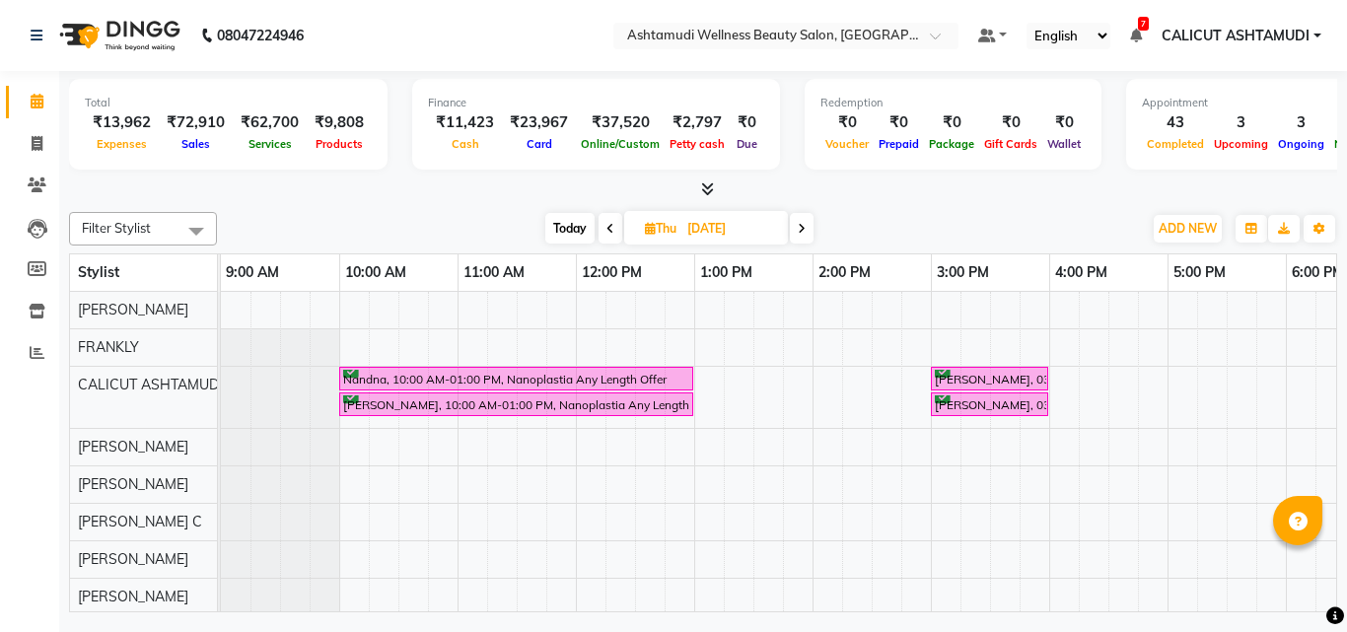
click at [607, 232] on icon at bounding box center [611, 229] width 8 height 12
type input "[DATE]"
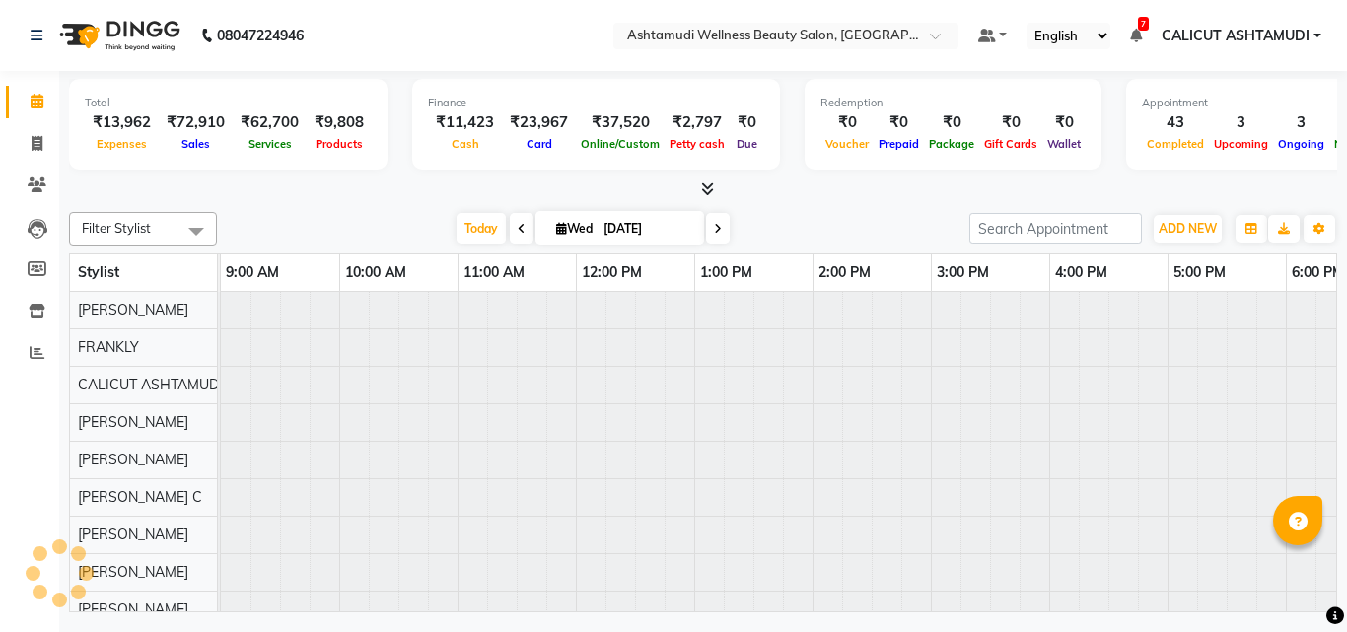
scroll to position [0, 660]
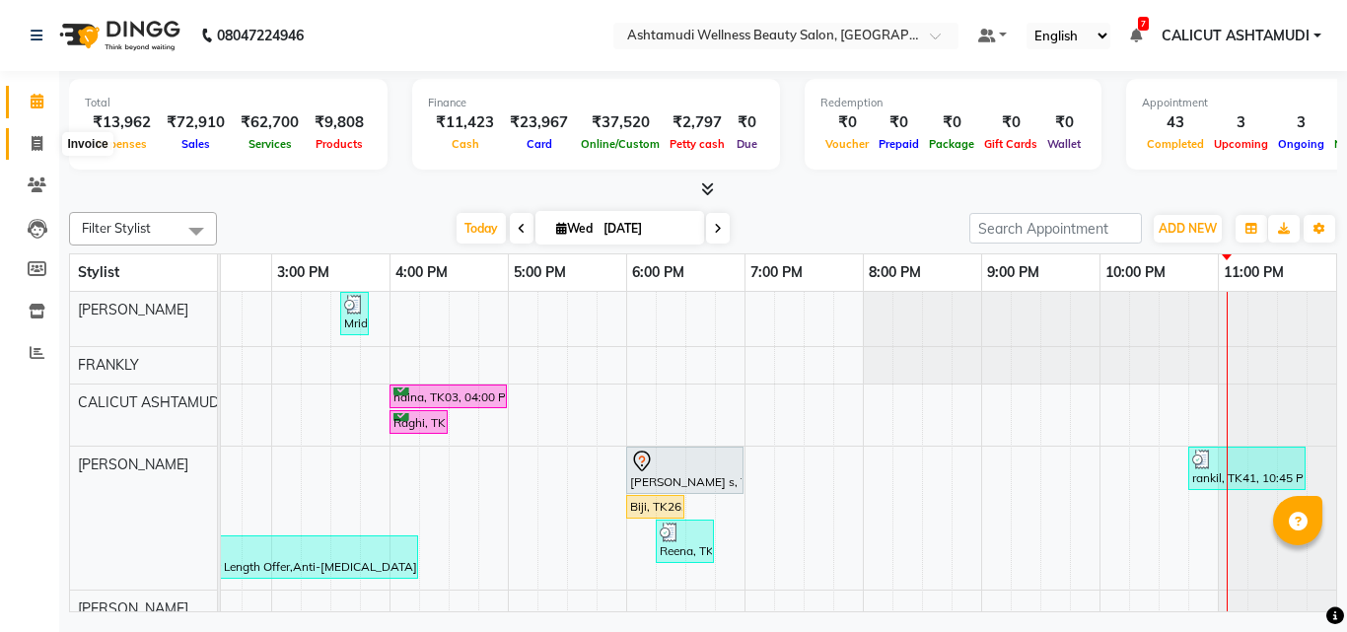
click at [35, 146] on icon at bounding box center [37, 143] width 11 height 15
select select "service"
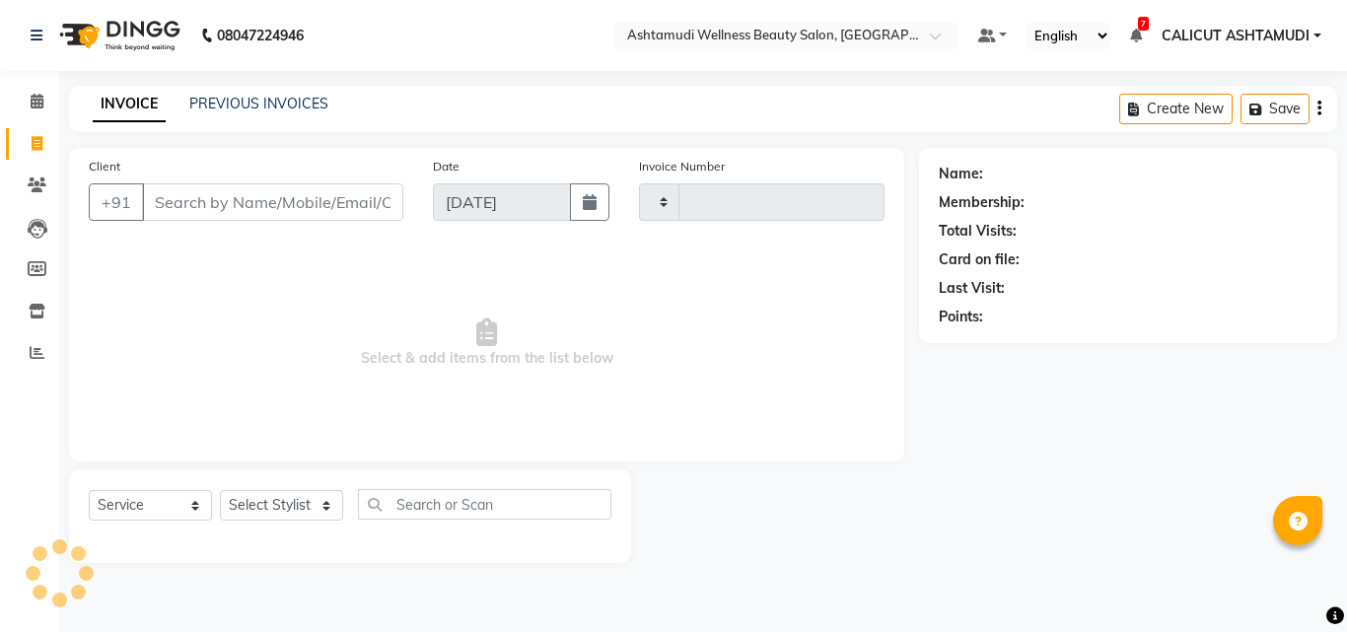
click at [35, 146] on icon at bounding box center [37, 143] width 11 height 15
click at [35, 108] on span at bounding box center [37, 102] width 35 height 23
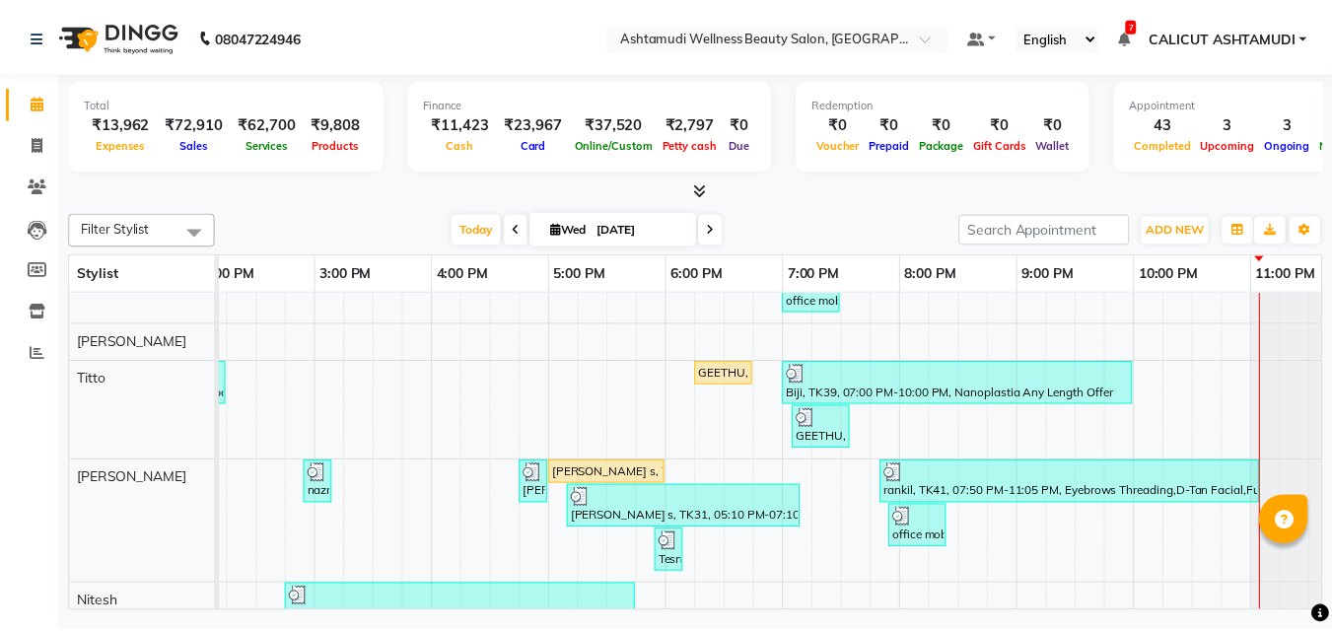
scroll to position [690, 0]
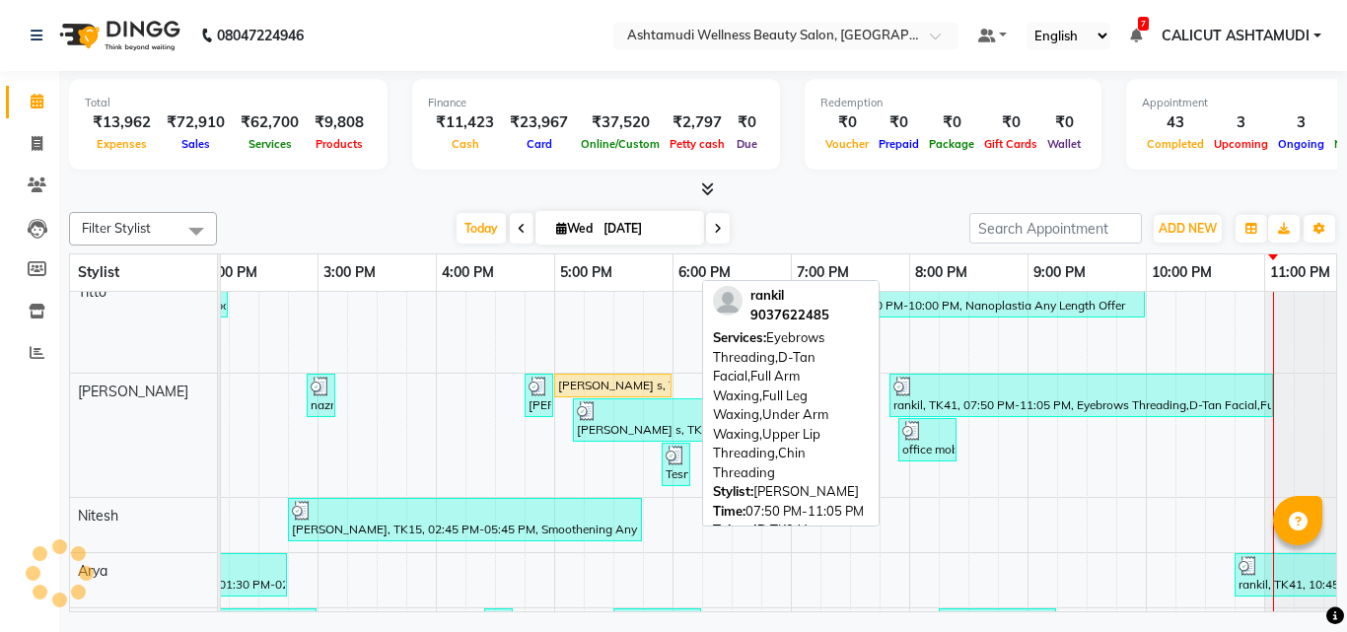
click at [1073, 392] on div at bounding box center [1082, 387] width 376 height 20
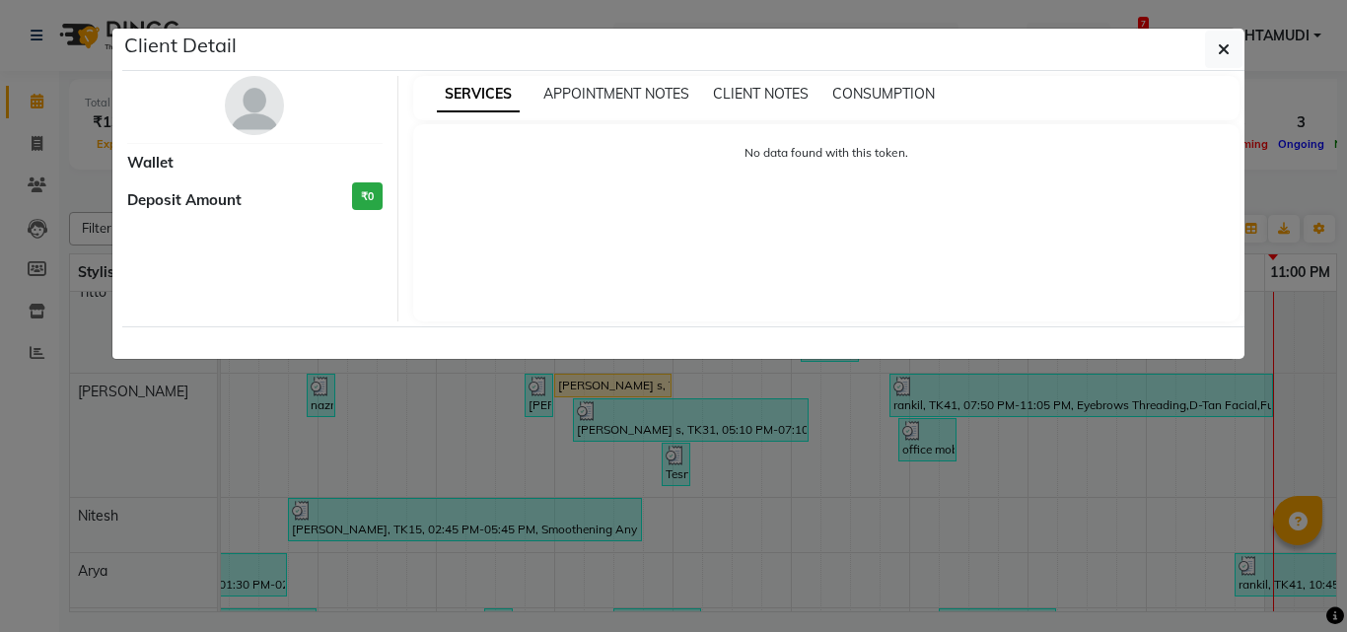
select select "3"
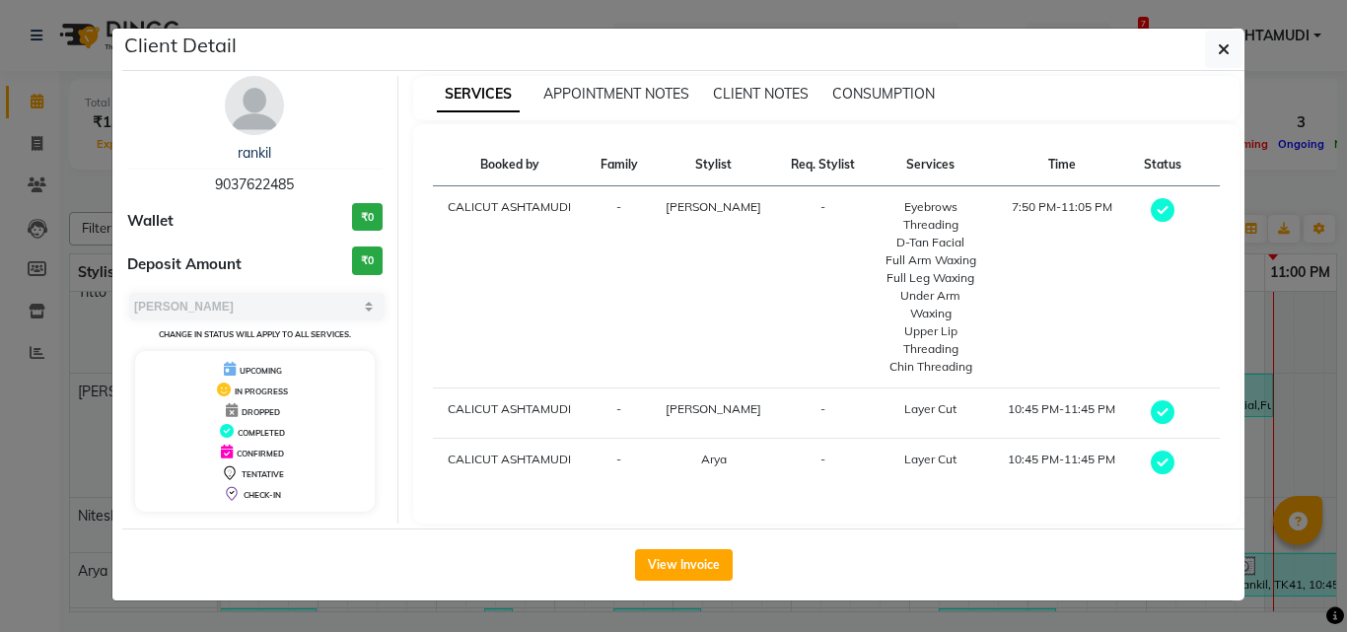
click at [684, 582] on div "View Invoice" at bounding box center [683, 565] width 1122 height 72
click at [687, 570] on button "View Invoice" at bounding box center [684, 565] width 98 height 32
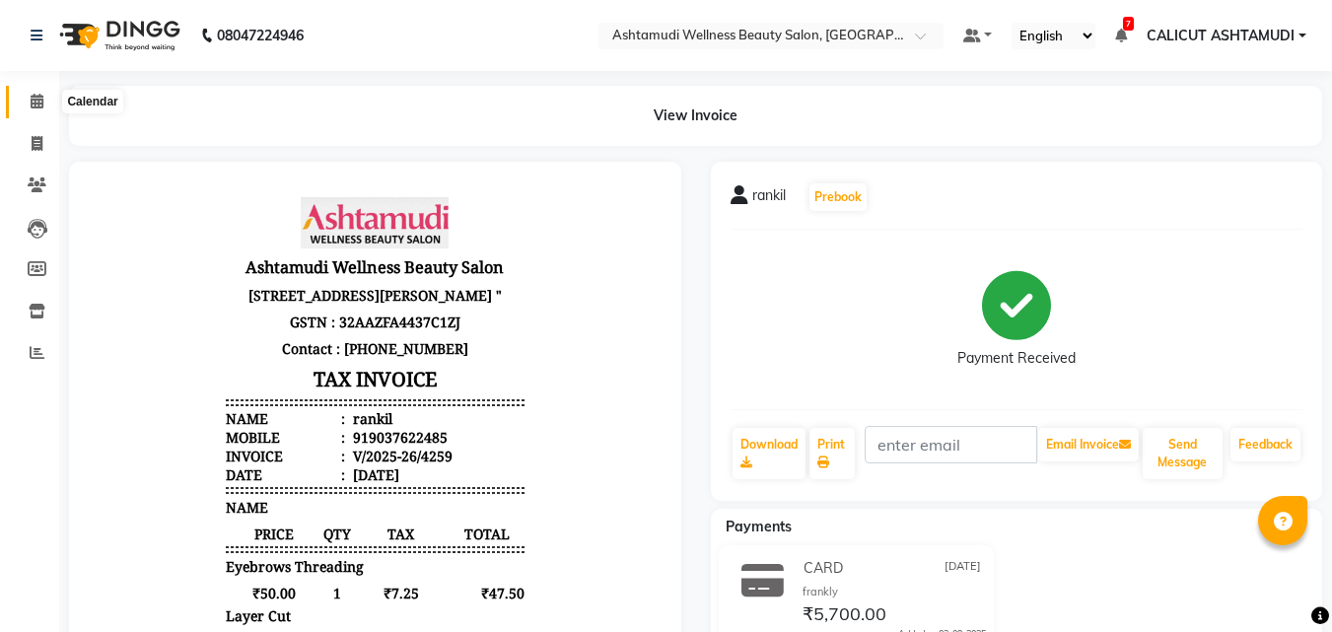
click at [35, 103] on icon at bounding box center [37, 101] width 13 height 15
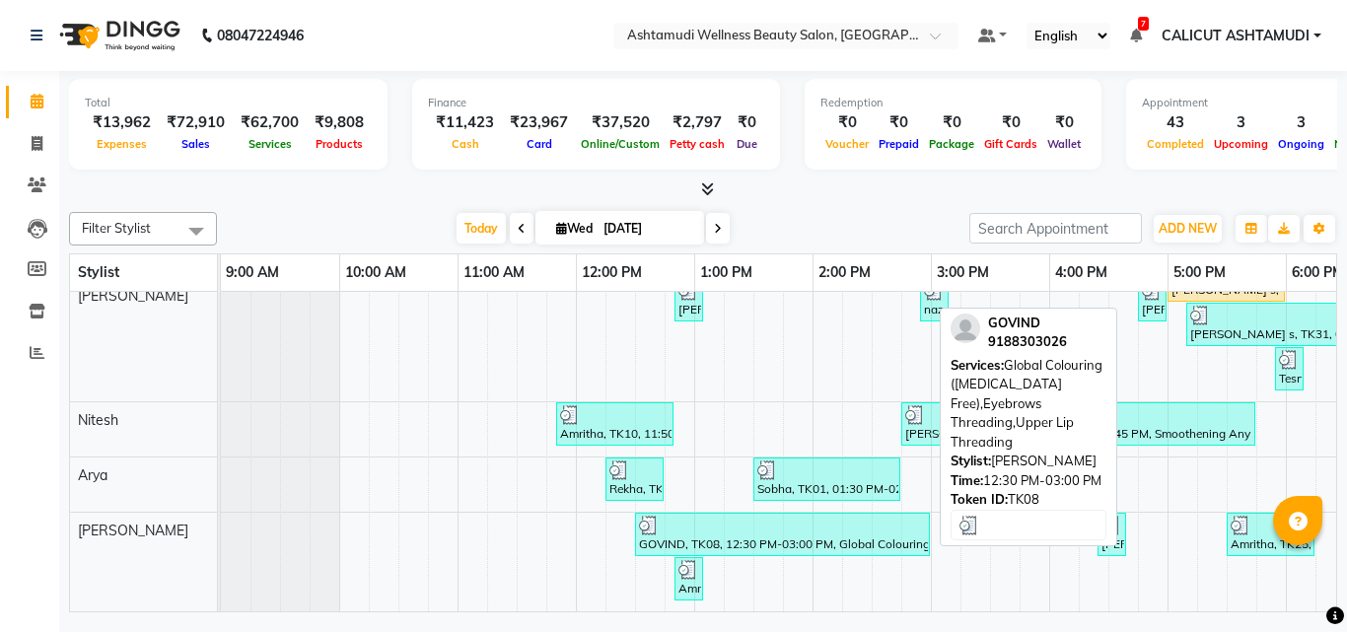
click at [708, 521] on div "GOVIND, TK08, 12:30 PM-03:00 PM, Global Colouring ([MEDICAL_DATA] Free),Eyebrow…" at bounding box center [782, 534] width 291 height 37
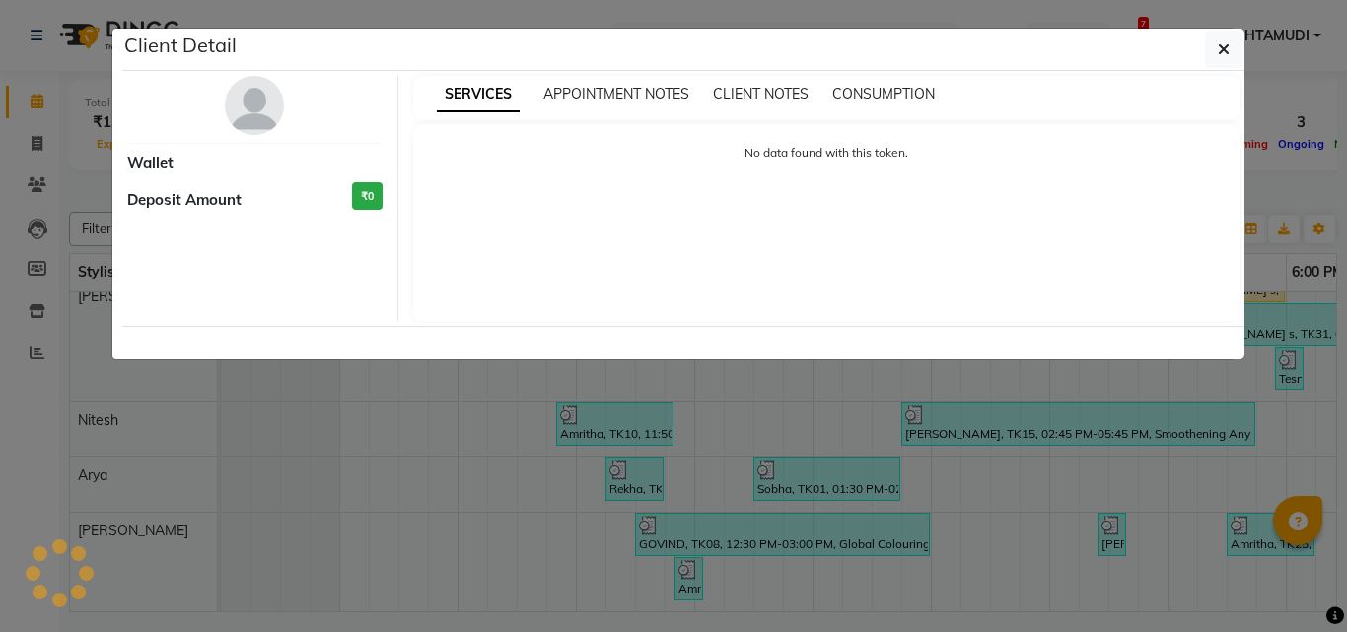
select select "3"
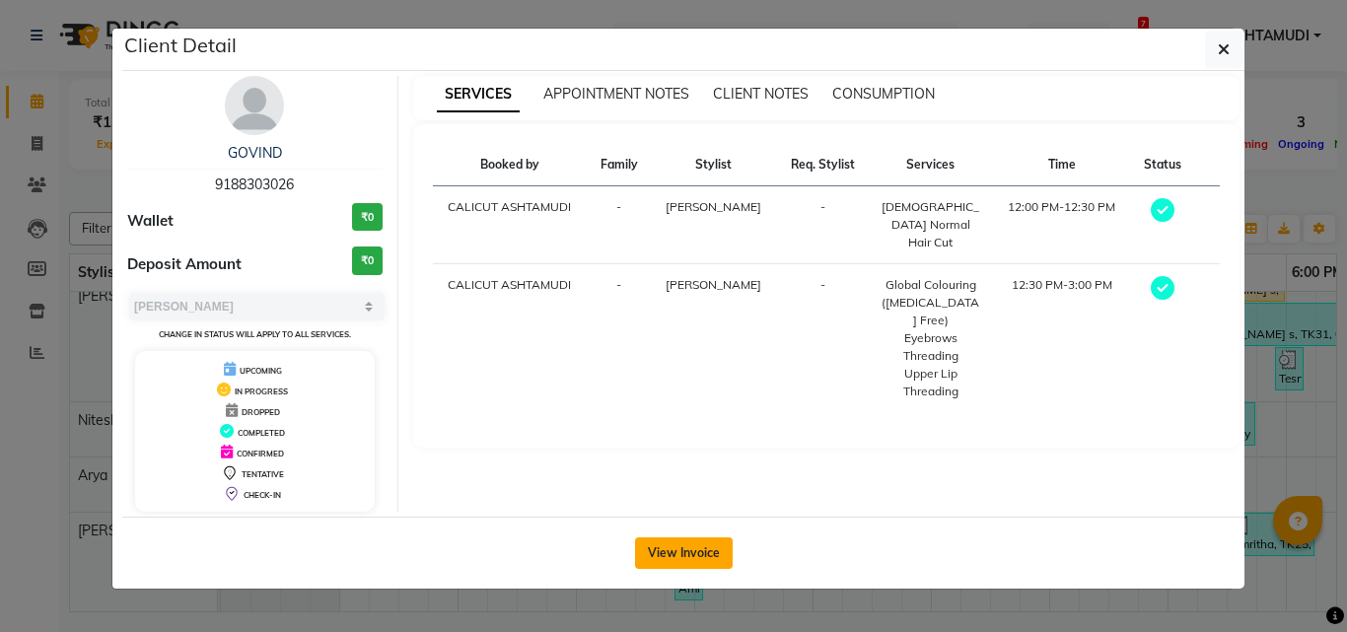
click at [683, 552] on button "View Invoice" at bounding box center [684, 554] width 98 height 32
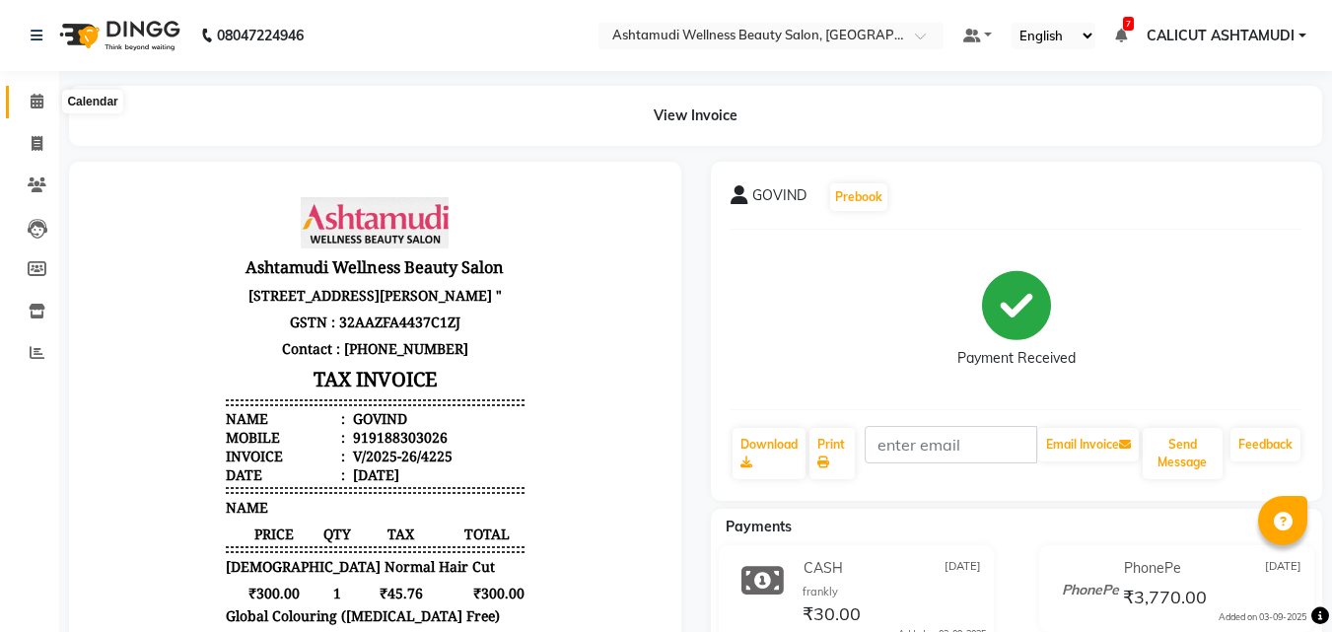
click at [49, 98] on span at bounding box center [37, 102] width 35 height 23
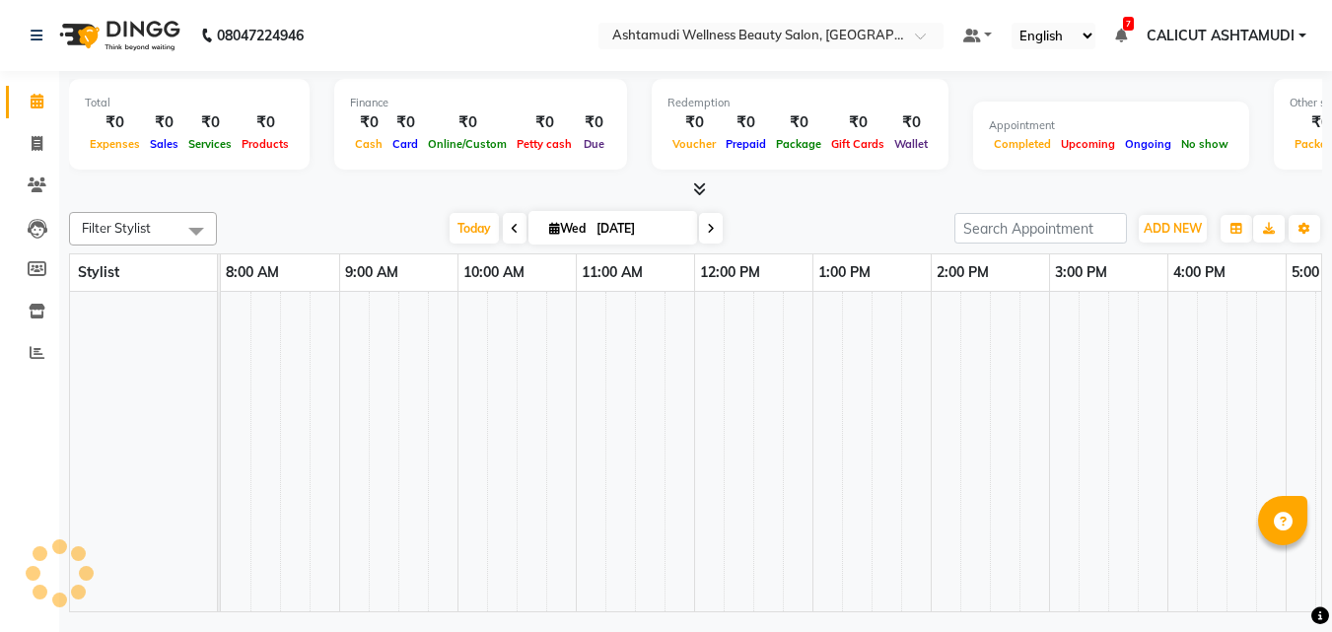
click at [44, 98] on span at bounding box center [37, 102] width 35 height 23
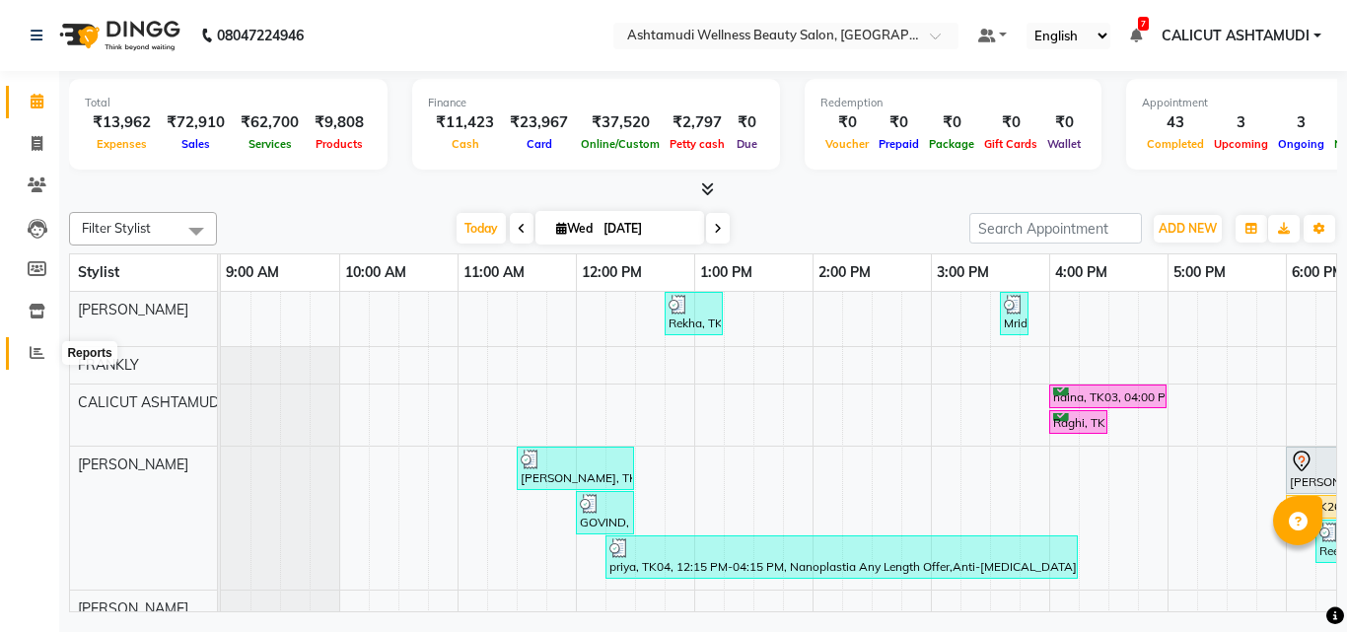
click at [37, 346] on icon at bounding box center [37, 352] width 15 height 15
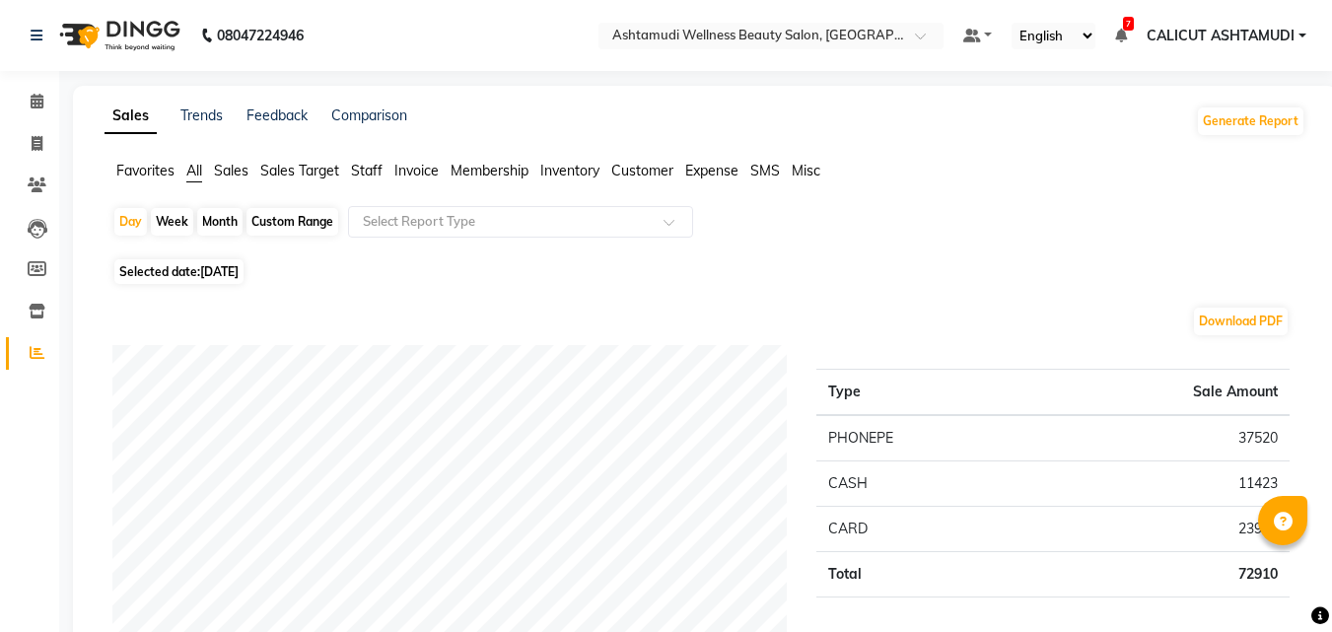
drag, startPoint x: 636, startPoint y: 161, endPoint x: 633, endPoint y: 171, distance: 10.3
click at [637, 161] on li "Customer" at bounding box center [642, 171] width 62 height 21
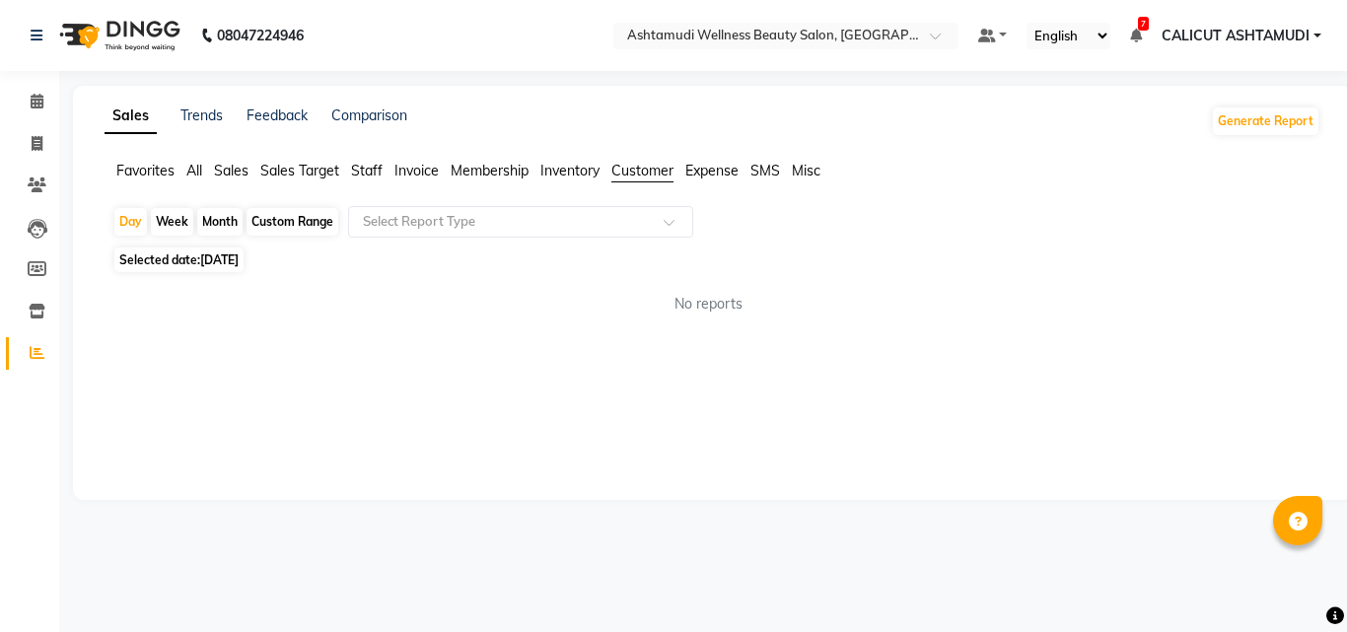
click at [633, 171] on span "Customer" at bounding box center [642, 171] width 62 height 18
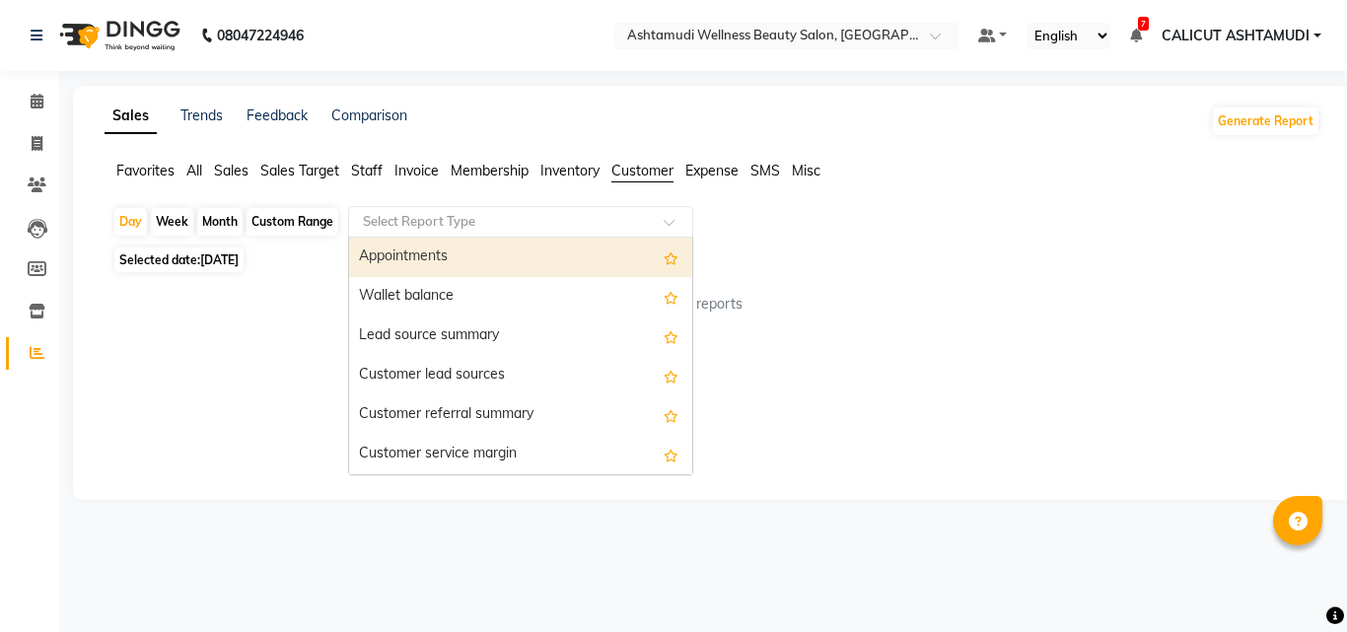
click at [583, 217] on input "text" at bounding box center [501, 222] width 284 height 20
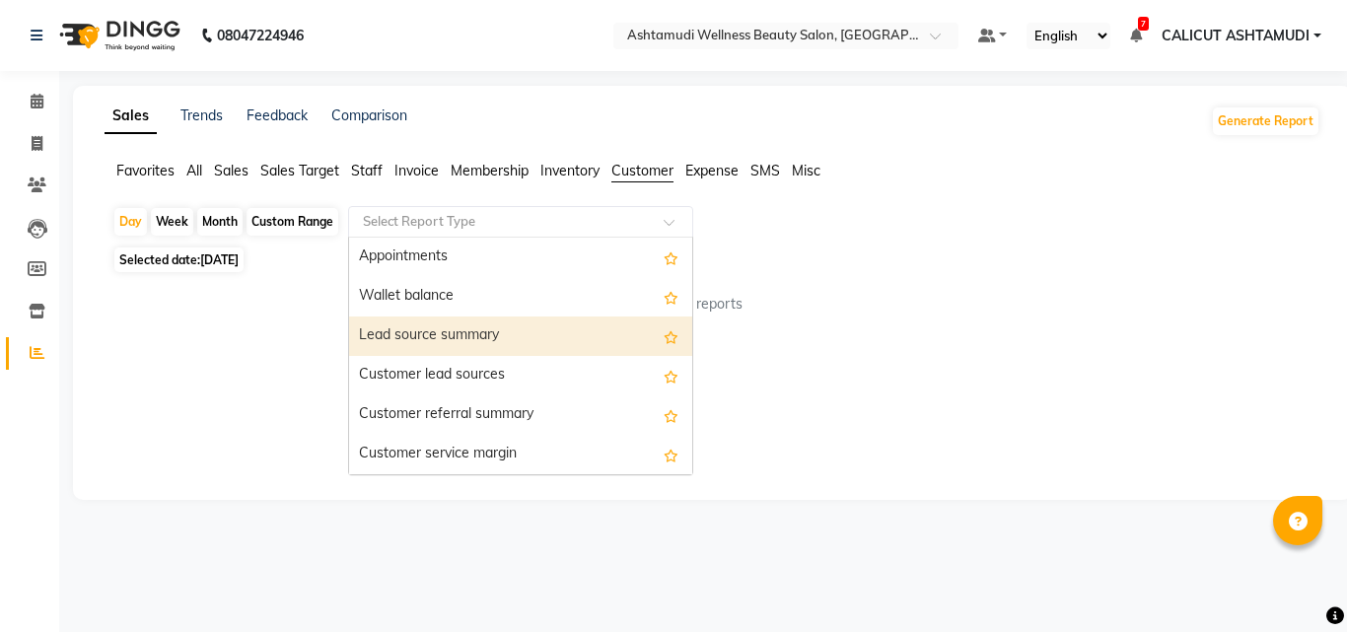
click at [513, 332] on div "Lead source summary" at bounding box center [520, 336] width 343 height 39
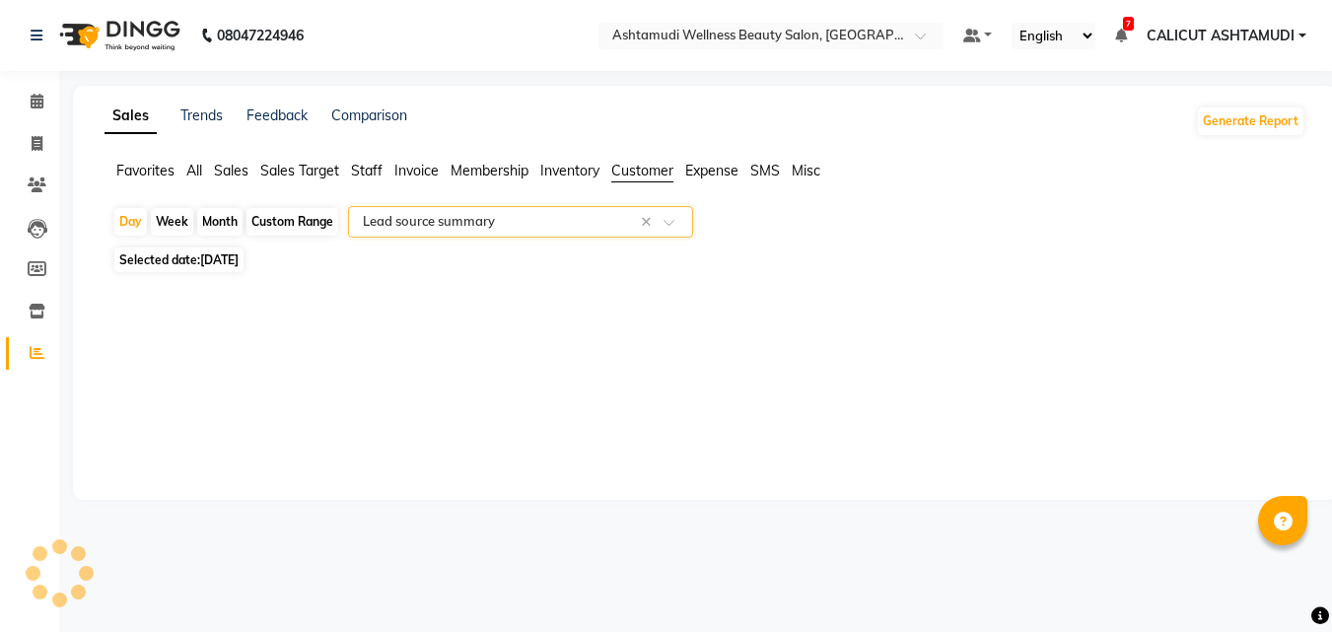
select select "full_report"
select select "csv"
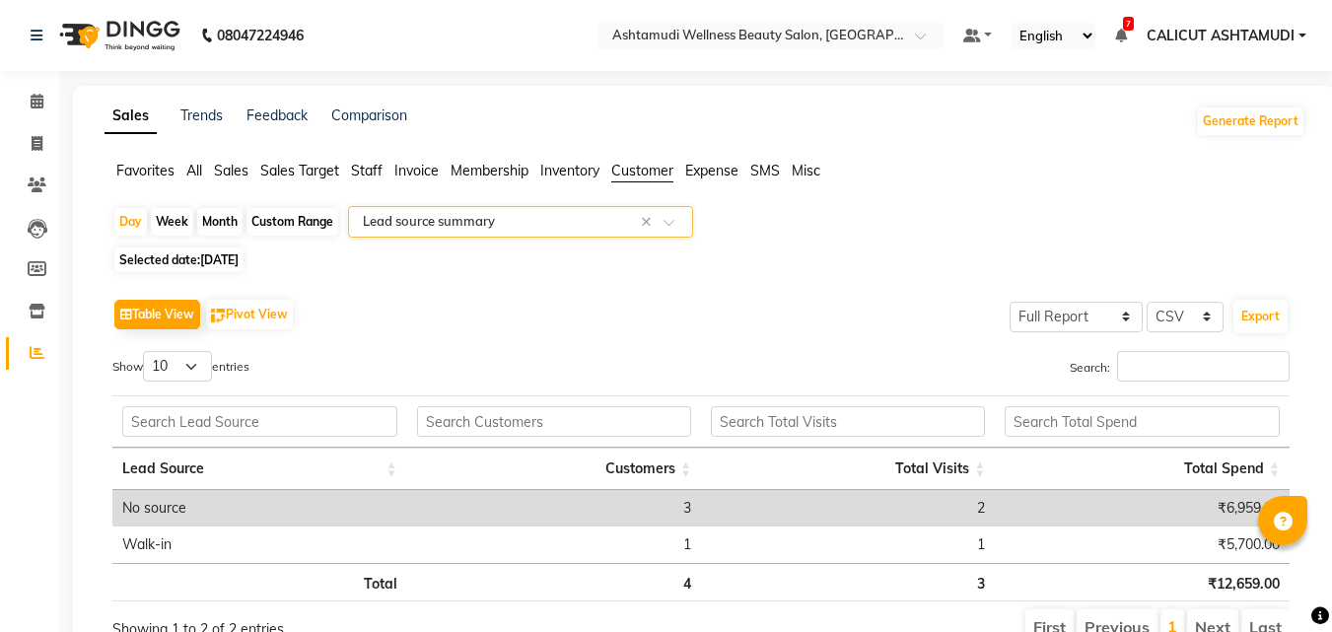
click at [539, 228] on input "text" at bounding box center [501, 222] width 284 height 20
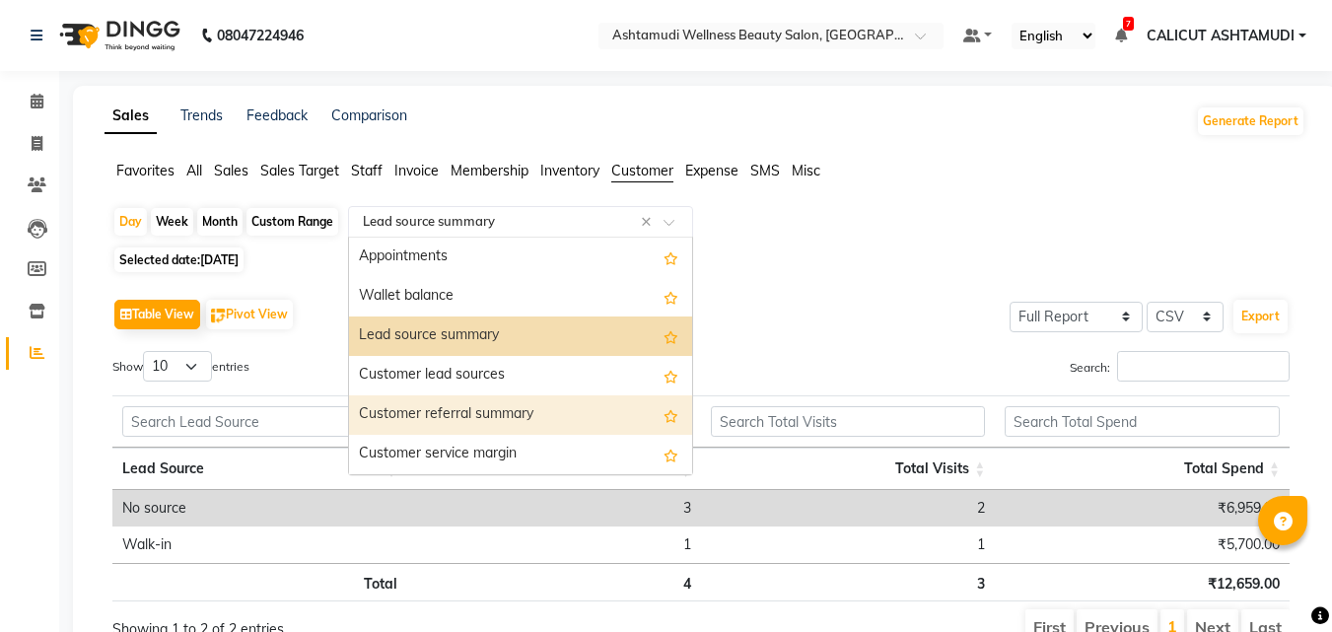
click at [480, 444] on div "Customer service margin" at bounding box center [520, 454] width 343 height 39
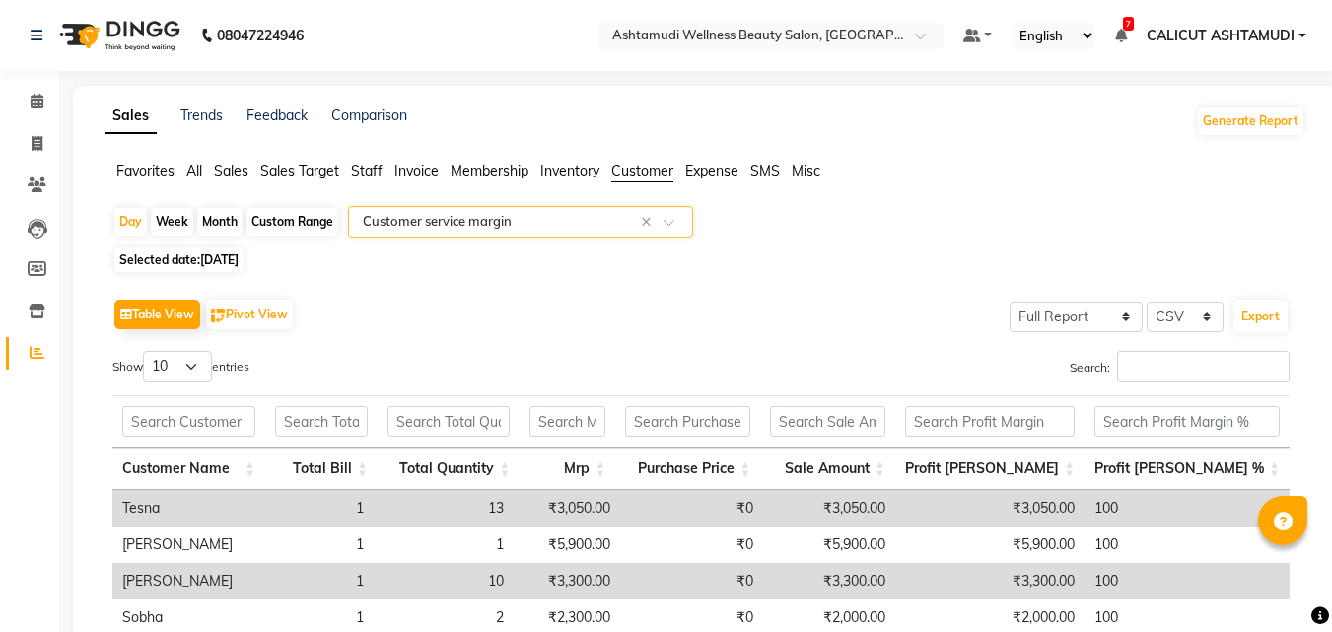
drag, startPoint x: 197, startPoint y: 168, endPoint x: 227, endPoint y: 191, distance: 37.9
click at [197, 167] on span "All" at bounding box center [194, 171] width 16 height 18
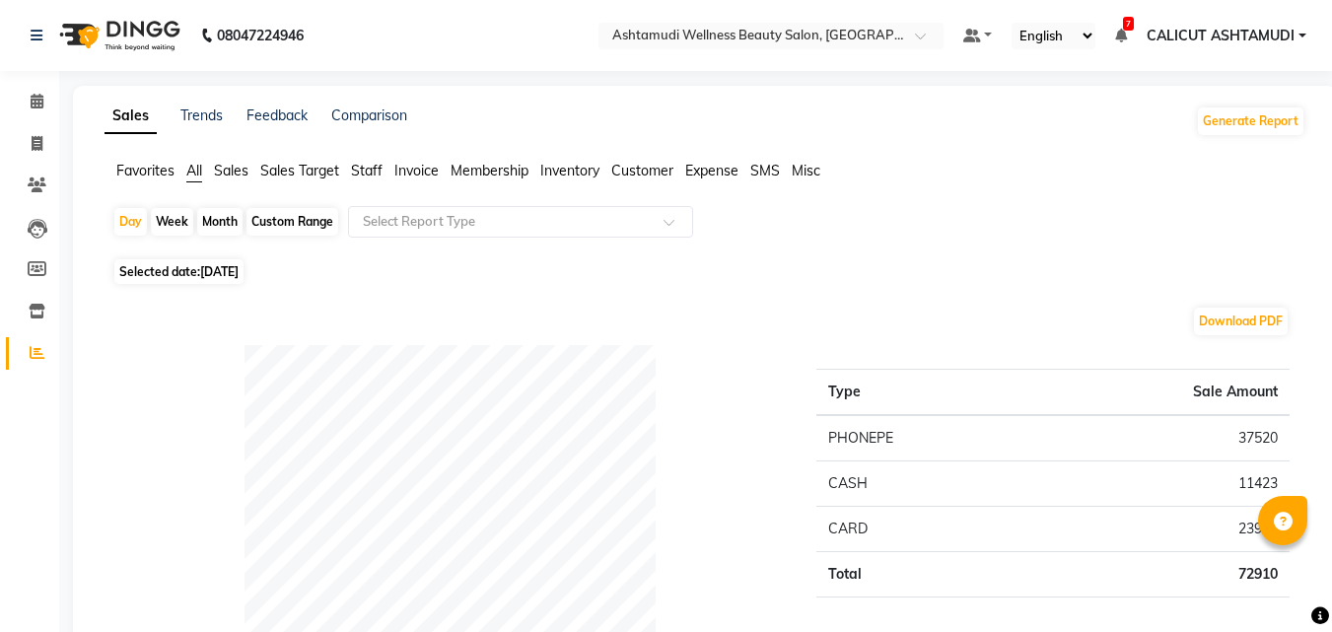
click at [297, 220] on div "Custom Range" at bounding box center [293, 222] width 92 height 28
select select "9"
select select "2025"
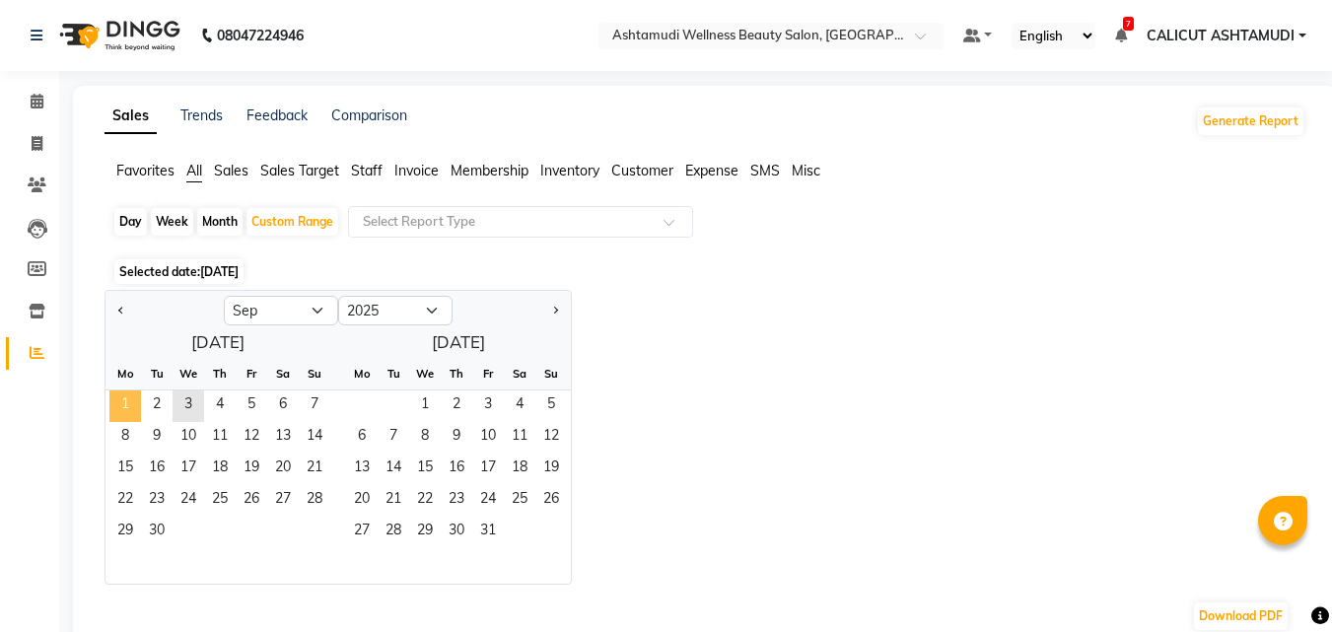
click at [126, 402] on span "1" at bounding box center [125, 407] width 32 height 32
click at [189, 396] on span "3" at bounding box center [189, 407] width 32 height 32
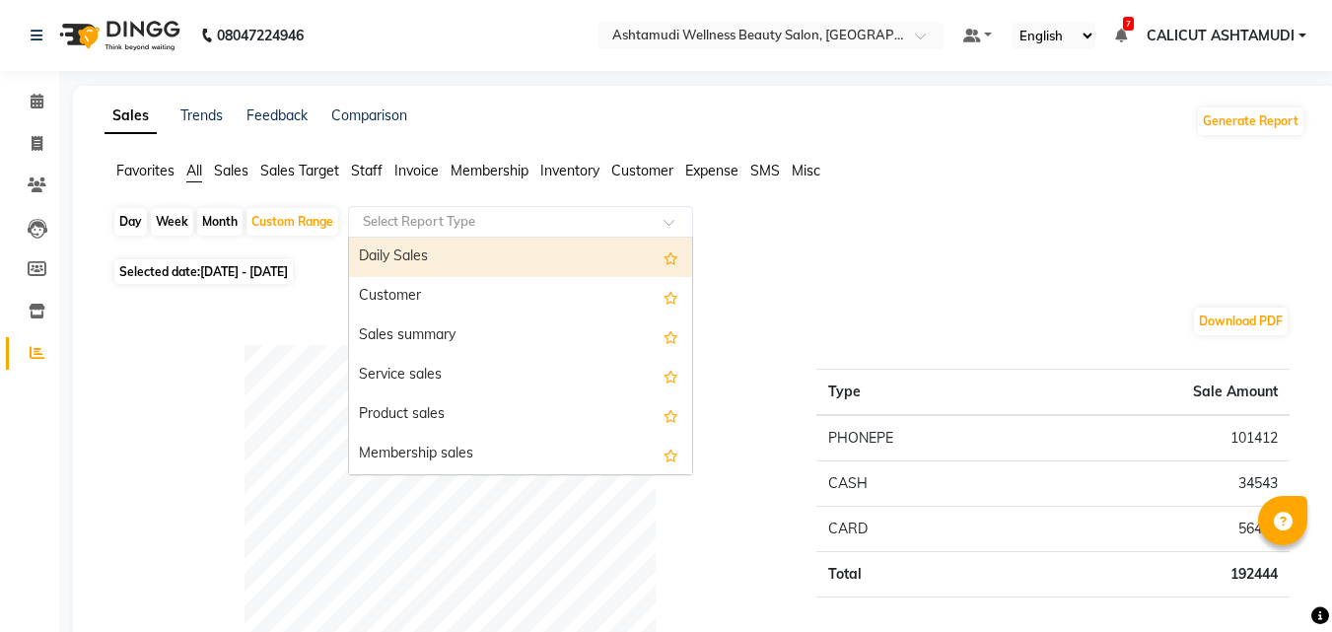
click at [495, 218] on input "text" at bounding box center [501, 222] width 284 height 20
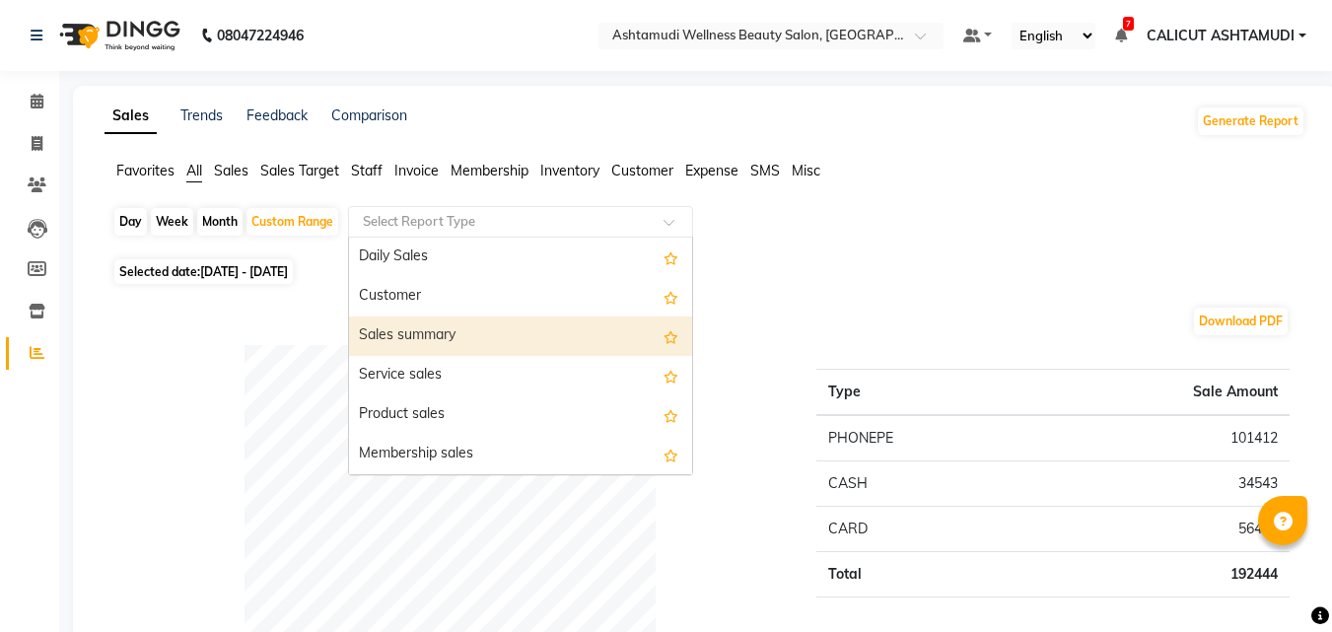
click at [438, 328] on div "Sales summary" at bounding box center [520, 336] width 343 height 39
select select "full_report"
select select "csv"
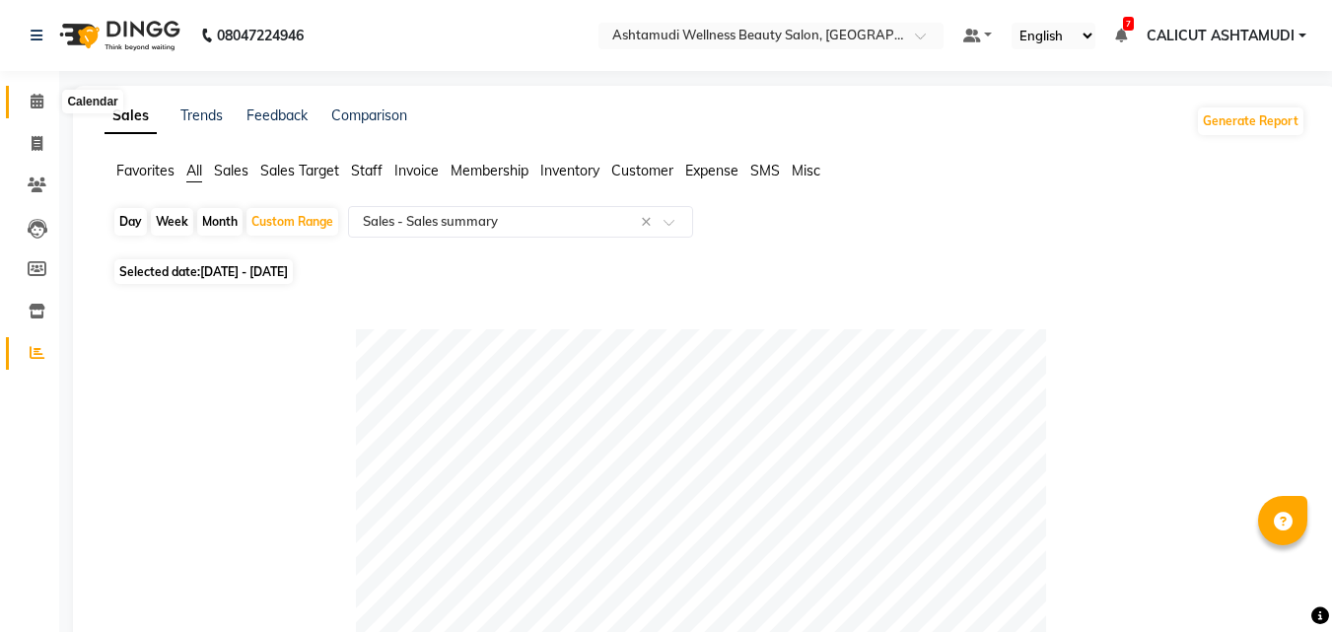
click at [32, 98] on icon at bounding box center [37, 101] width 13 height 15
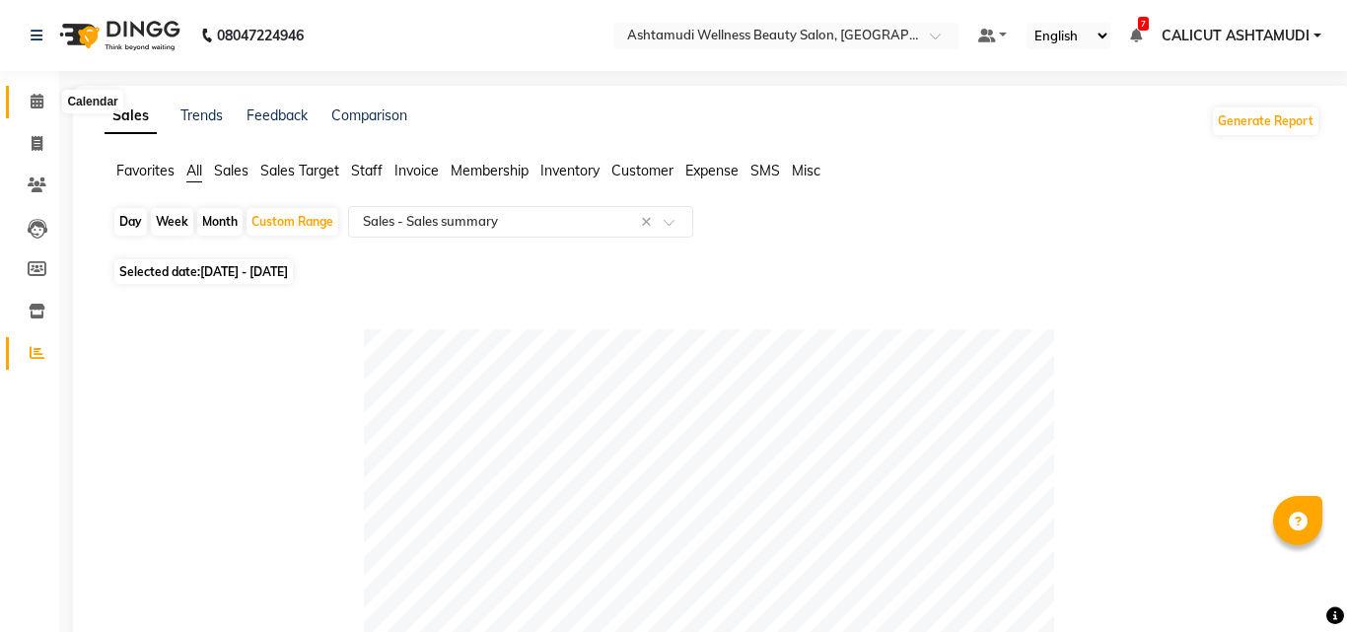
click at [32, 98] on icon at bounding box center [37, 101] width 13 height 15
